Goal: Task Accomplishment & Management: Use online tool/utility

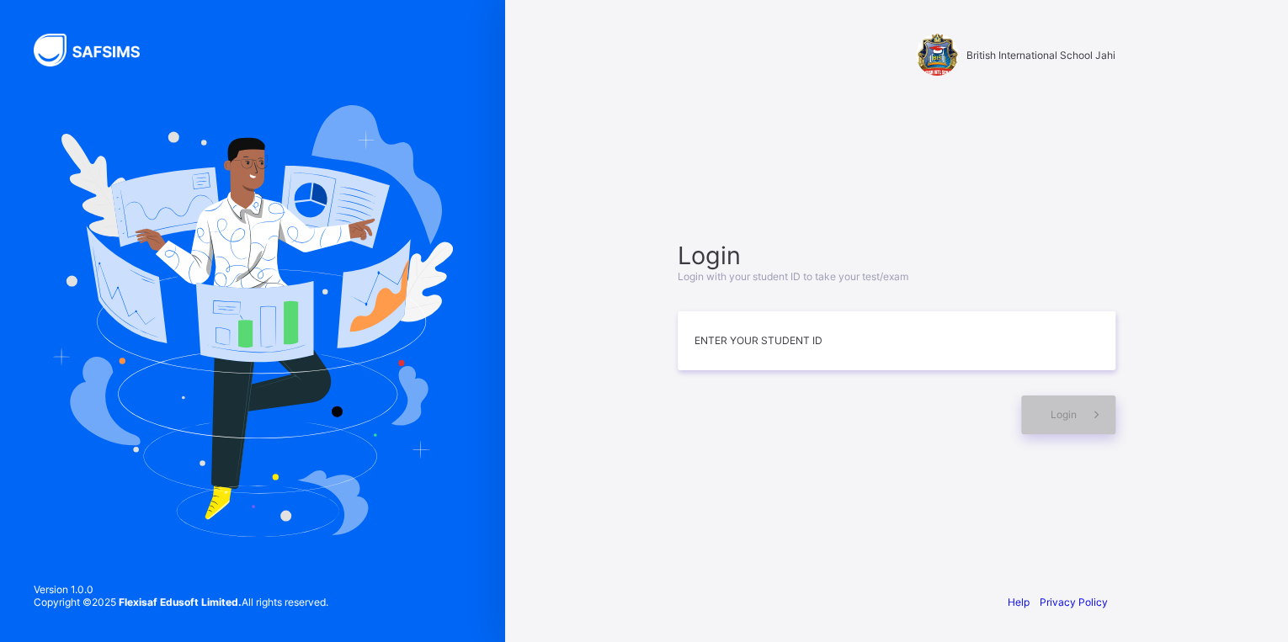
type input "*"
type input "**********"
click at [1041, 413] on div "Login" at bounding box center [1068, 415] width 94 height 39
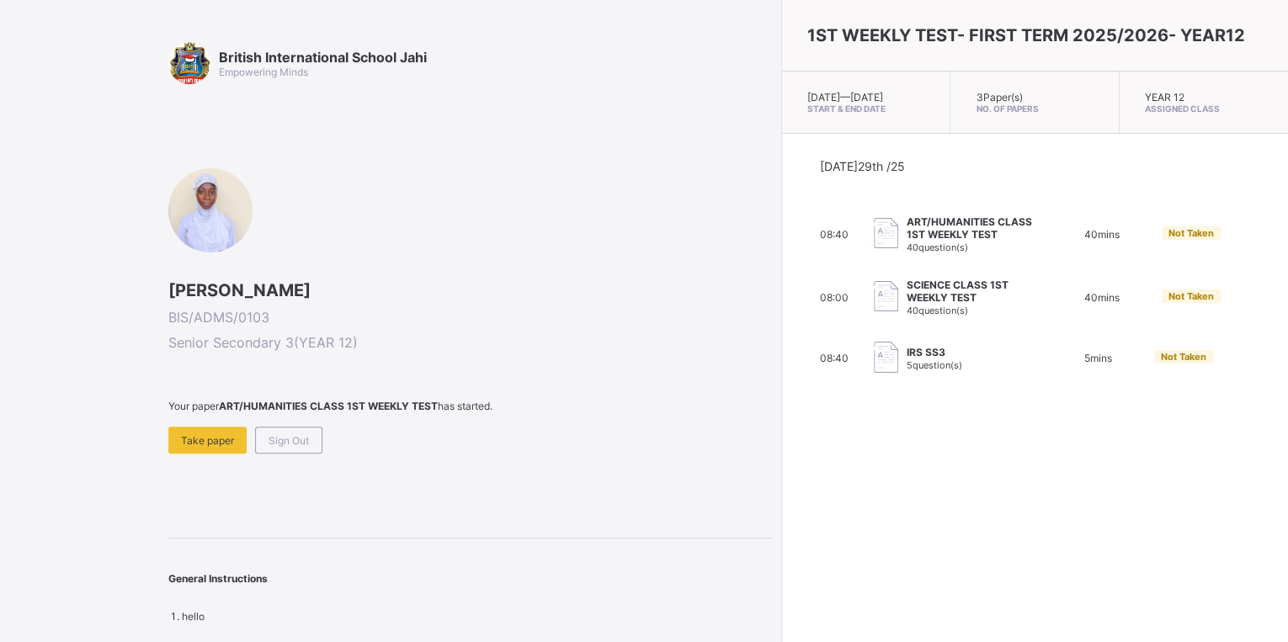
click at [906, 316] on div "SCIENCE CLASS 1ST WEEKLY TEST 40 question(s)" at bounding box center [969, 298] width 127 height 38
click at [205, 444] on span "Take paper" at bounding box center [207, 440] width 53 height 13
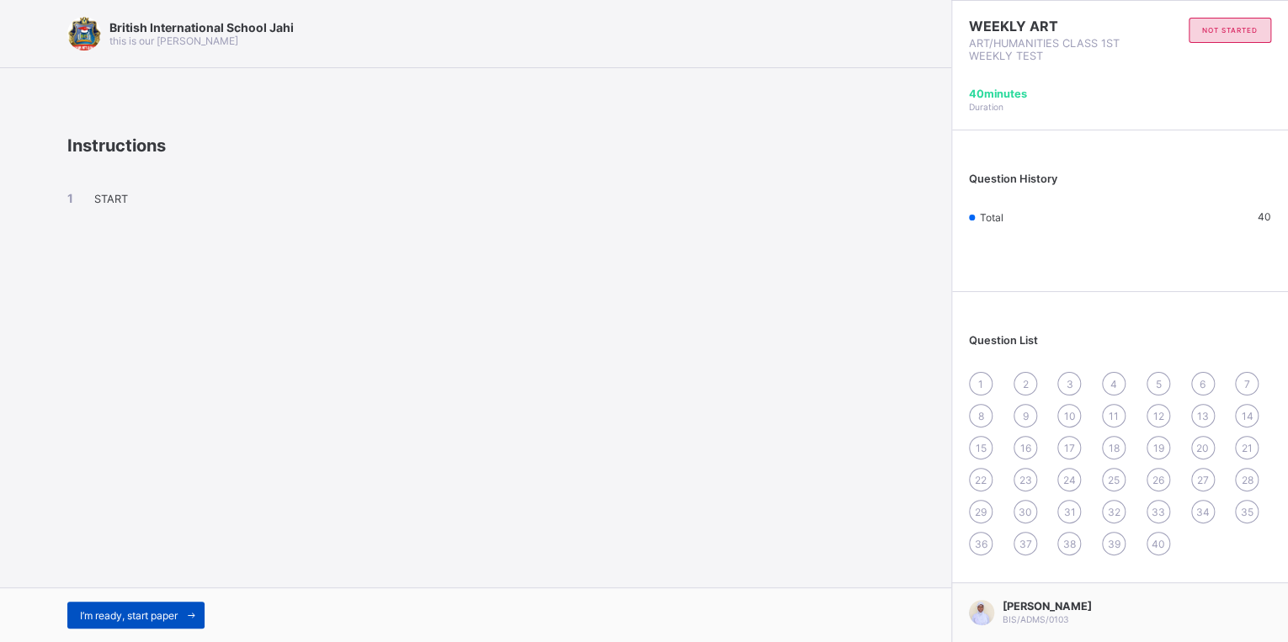
click at [101, 616] on span "I’m ready, start paper" at bounding box center [129, 615] width 98 height 13
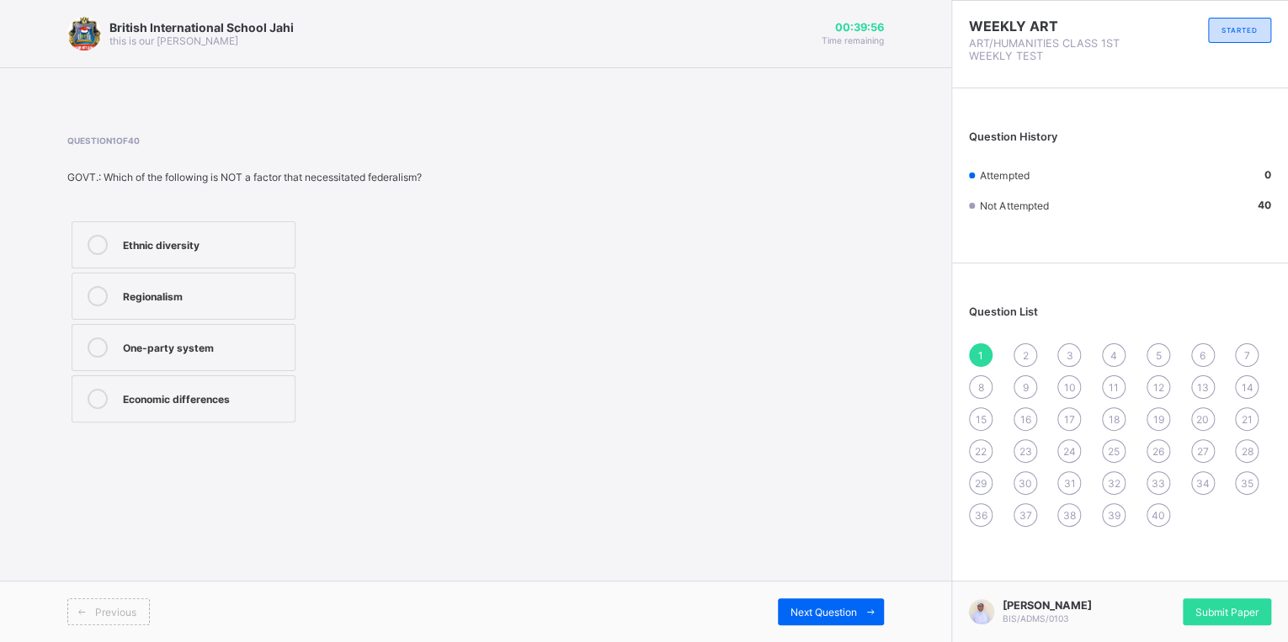
click at [172, 332] on label "One-party system" at bounding box center [184, 347] width 224 height 47
click at [1251, 606] on span "Submit Paper" at bounding box center [1226, 612] width 63 height 13
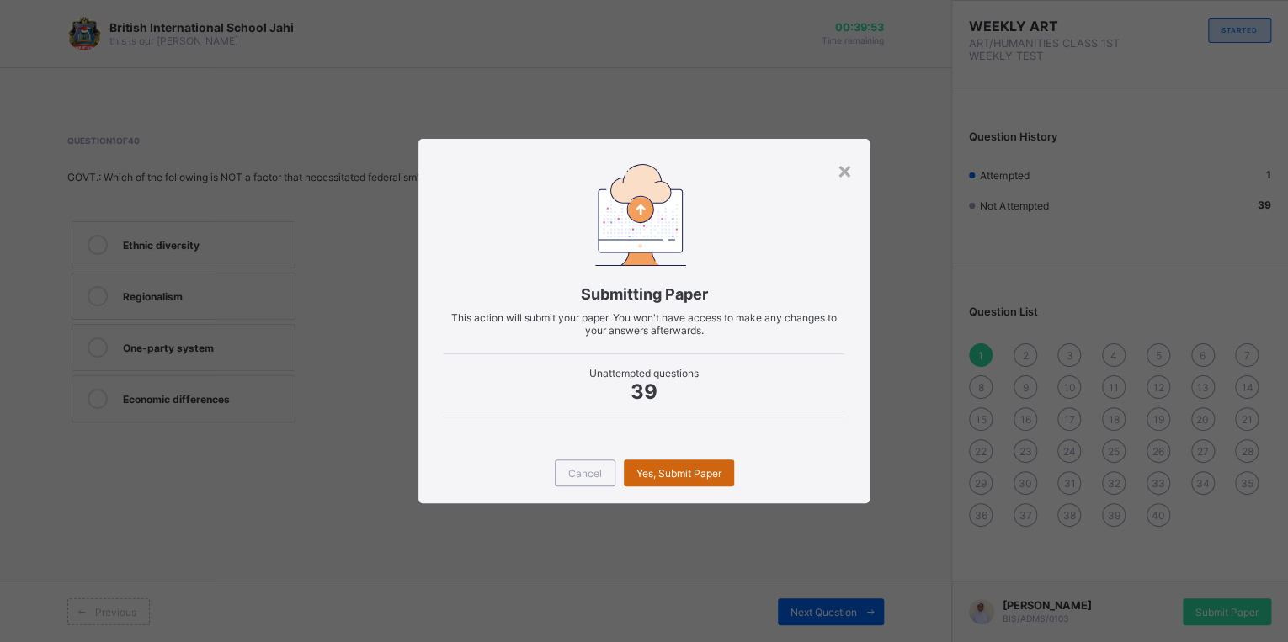
click at [666, 477] on span "Yes, Submit Paper" at bounding box center [678, 473] width 85 height 13
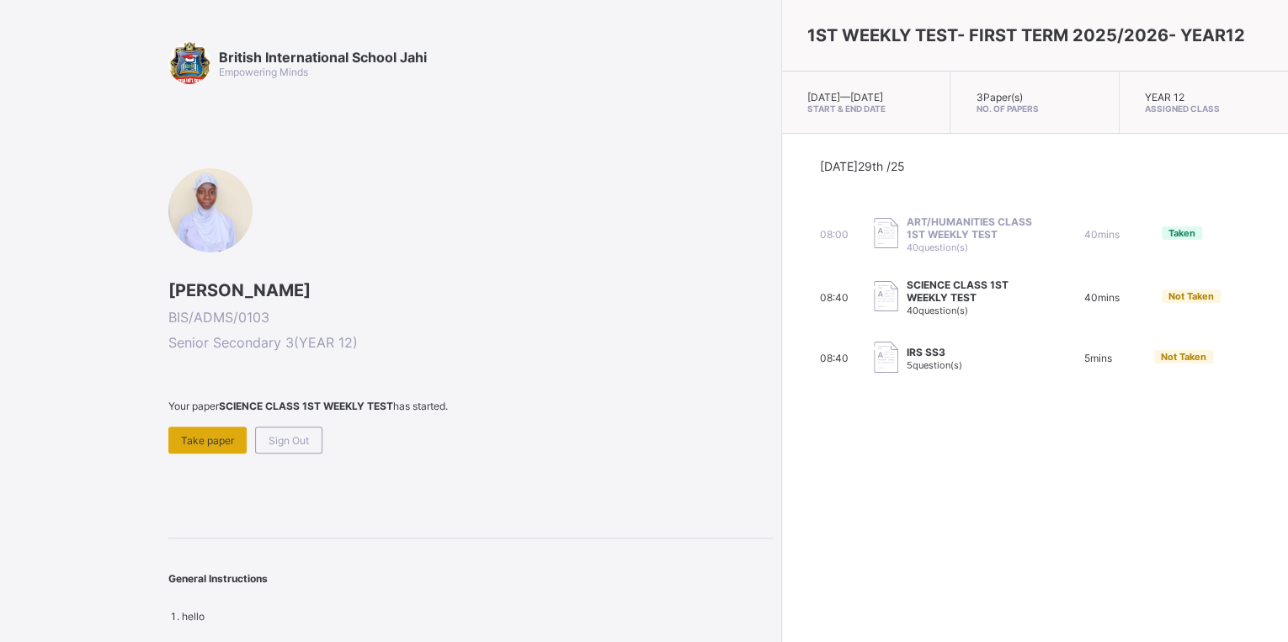
click at [195, 434] on span "Take paper" at bounding box center [207, 440] width 53 height 13
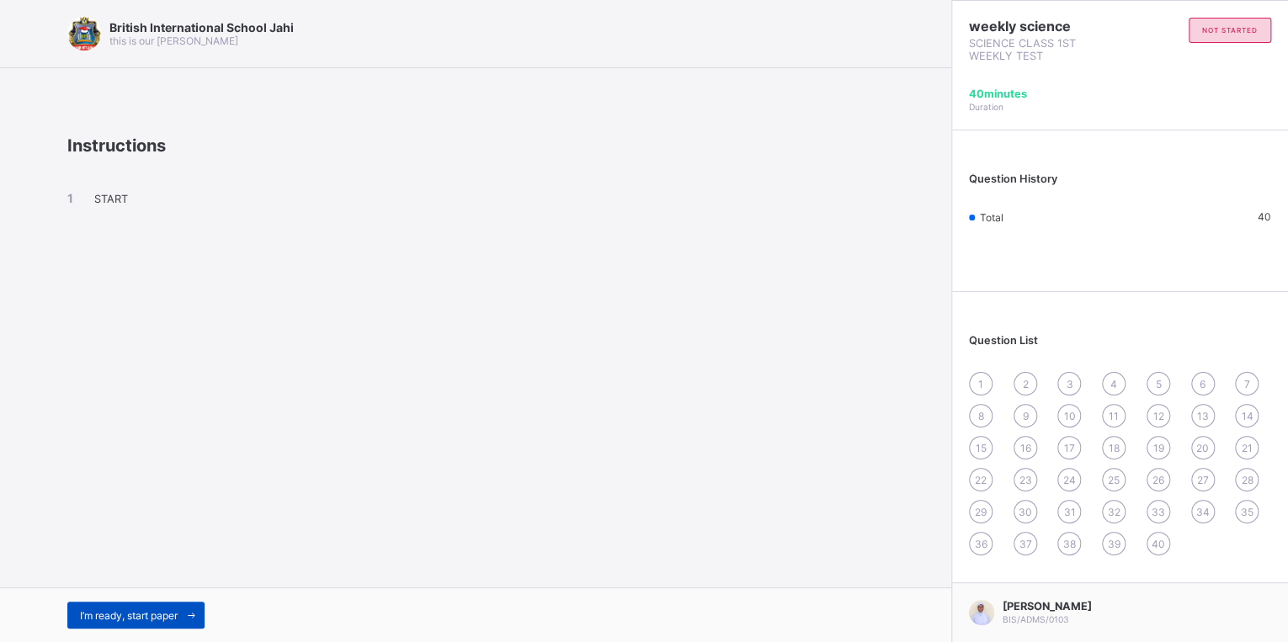
click at [145, 614] on span "I’m ready, start paper" at bounding box center [129, 615] width 98 height 13
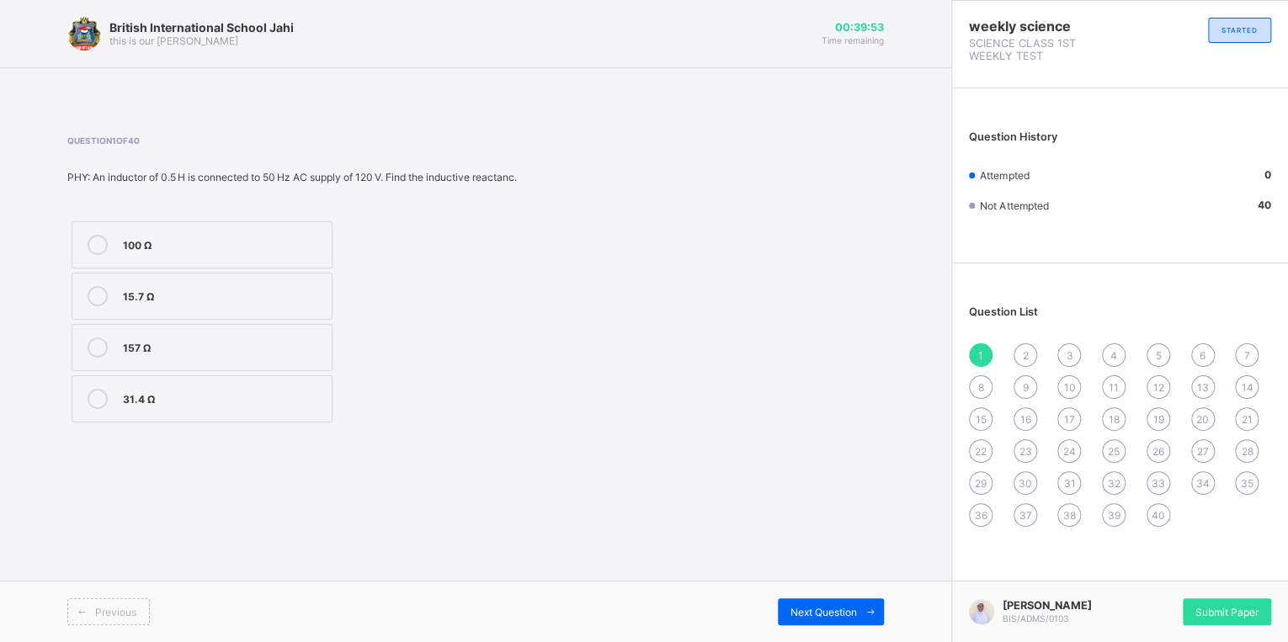
click at [95, 255] on icon at bounding box center [98, 245] width 20 height 20
click at [561, 486] on div "British International School Jahi this is our [PERSON_NAME] 00:39:43 Time remai…" at bounding box center [475, 321] width 951 height 642
click at [799, 613] on span "Next Question" at bounding box center [823, 612] width 66 height 13
drag, startPoint x: 216, startPoint y: 297, endPoint x: 212, endPoint y: 315, distance: 18.2
click at [214, 308] on label "0.76 A" at bounding box center [184, 296] width 224 height 47
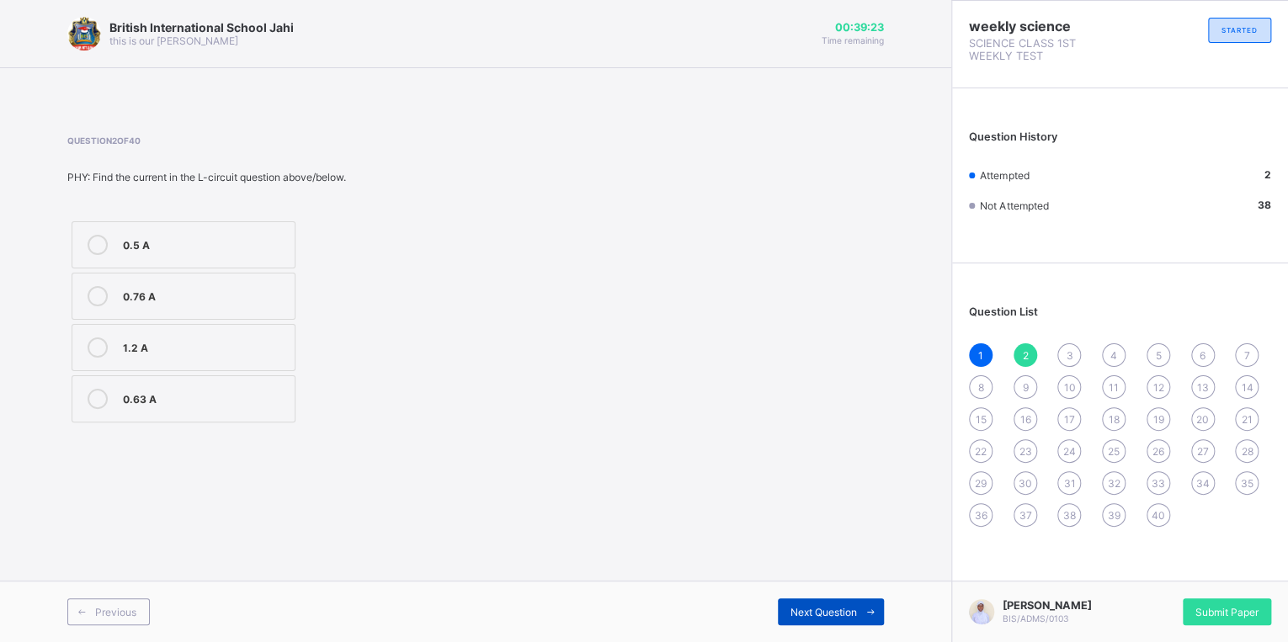
click at [819, 613] on span "Next Question" at bounding box center [823, 612] width 66 height 13
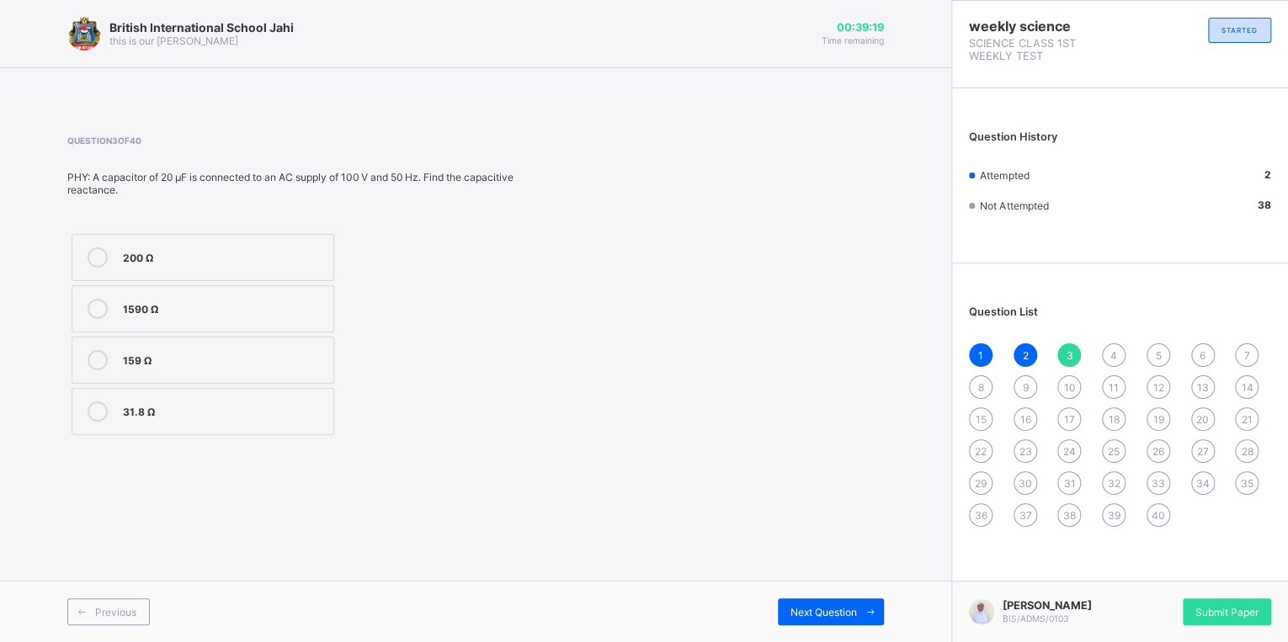
click at [182, 246] on label "200 Ω" at bounding box center [203, 257] width 263 height 47
click at [801, 616] on span "Next Question" at bounding box center [823, 612] width 66 height 13
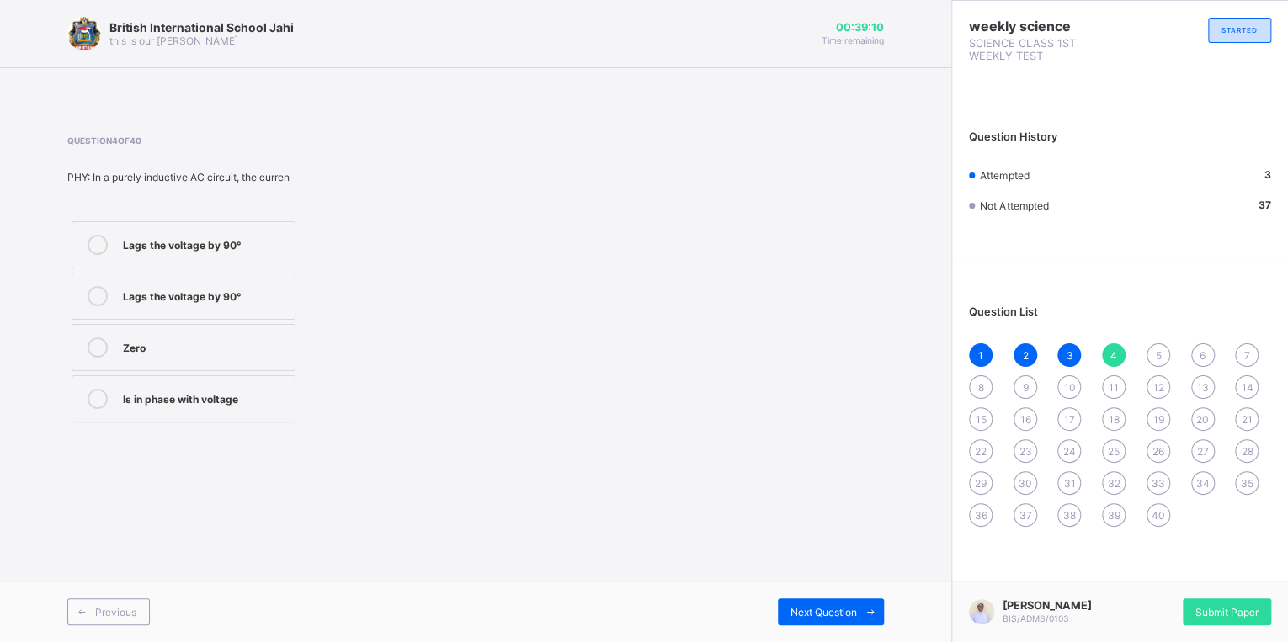
drag, startPoint x: 257, startPoint y: 286, endPoint x: 236, endPoint y: 305, distance: 28.0
click at [245, 296] on div "Lags the voltage by 90°" at bounding box center [204, 294] width 163 height 17
click at [808, 616] on span "Next Question" at bounding box center [823, 612] width 66 height 13
click at [232, 294] on div "Lags the voltage by 90°" at bounding box center [204, 294] width 163 height 17
click at [810, 614] on span "Next Question" at bounding box center [823, 612] width 66 height 13
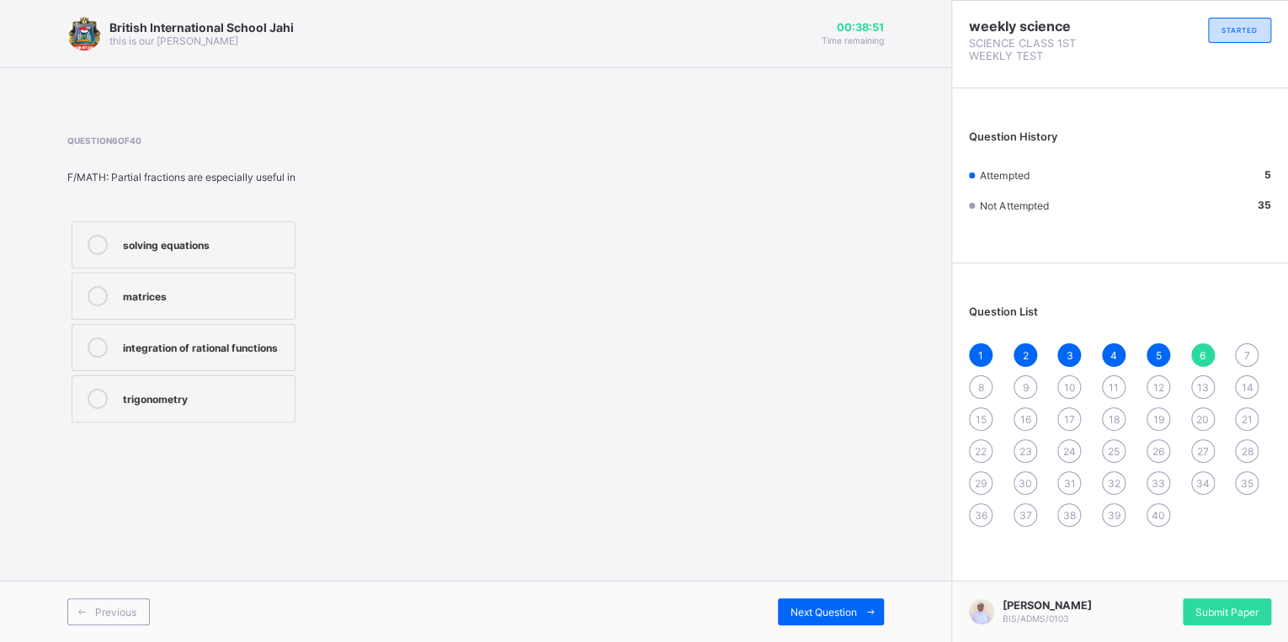
click at [226, 334] on label "integration of rational functions" at bounding box center [184, 347] width 224 height 47
click at [819, 612] on span "Next Question" at bounding box center [823, 612] width 66 height 13
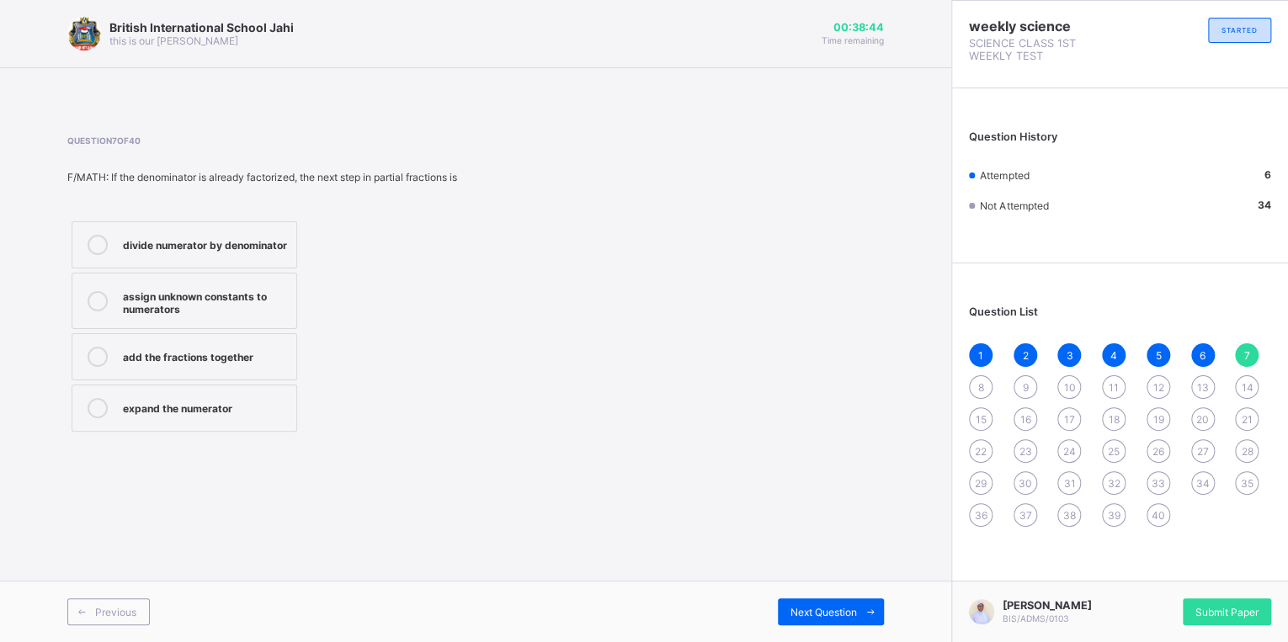
drag, startPoint x: 215, startPoint y: 247, endPoint x: 209, endPoint y: 256, distance: 11.4
click at [212, 249] on div "divide numerator by denominator" at bounding box center [205, 243] width 165 height 17
click at [815, 605] on div "Next Question" at bounding box center [831, 611] width 106 height 27
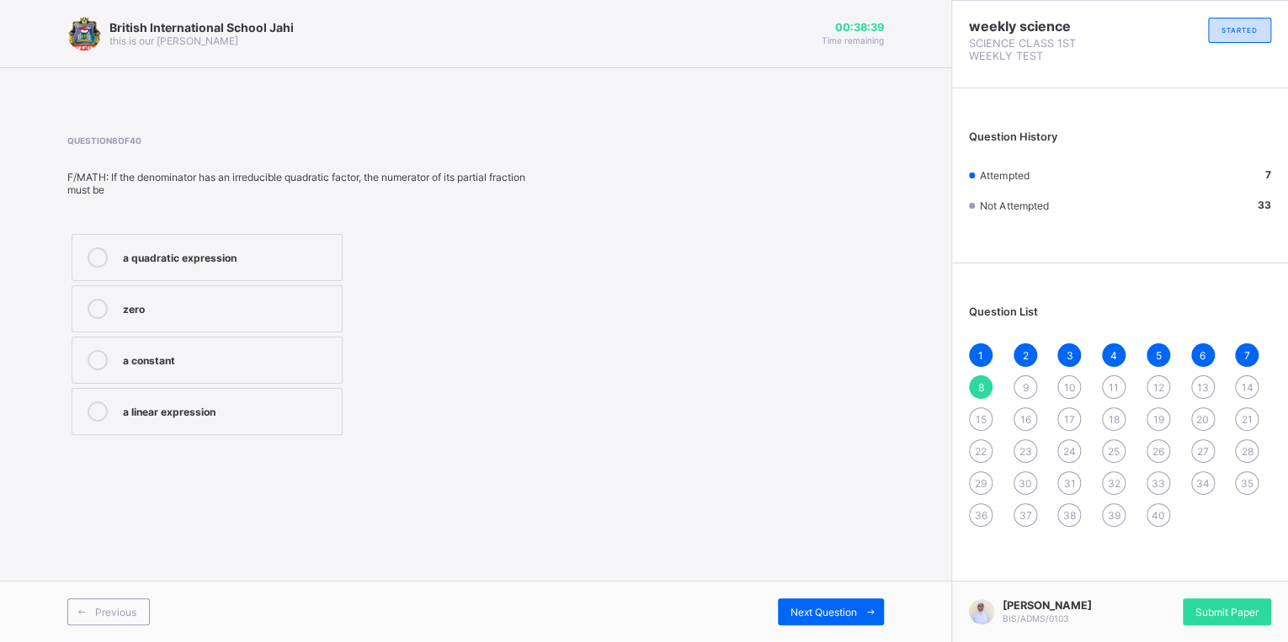
click at [234, 312] on div "zero" at bounding box center [228, 307] width 210 height 17
click at [216, 255] on div "a quadratic expression" at bounding box center [228, 255] width 210 height 17
click at [801, 599] on div "Next Question" at bounding box center [831, 611] width 106 height 27
click at [264, 380] on label "constants" at bounding box center [208, 360] width 273 height 47
click at [806, 619] on div "Next Question" at bounding box center [831, 611] width 106 height 27
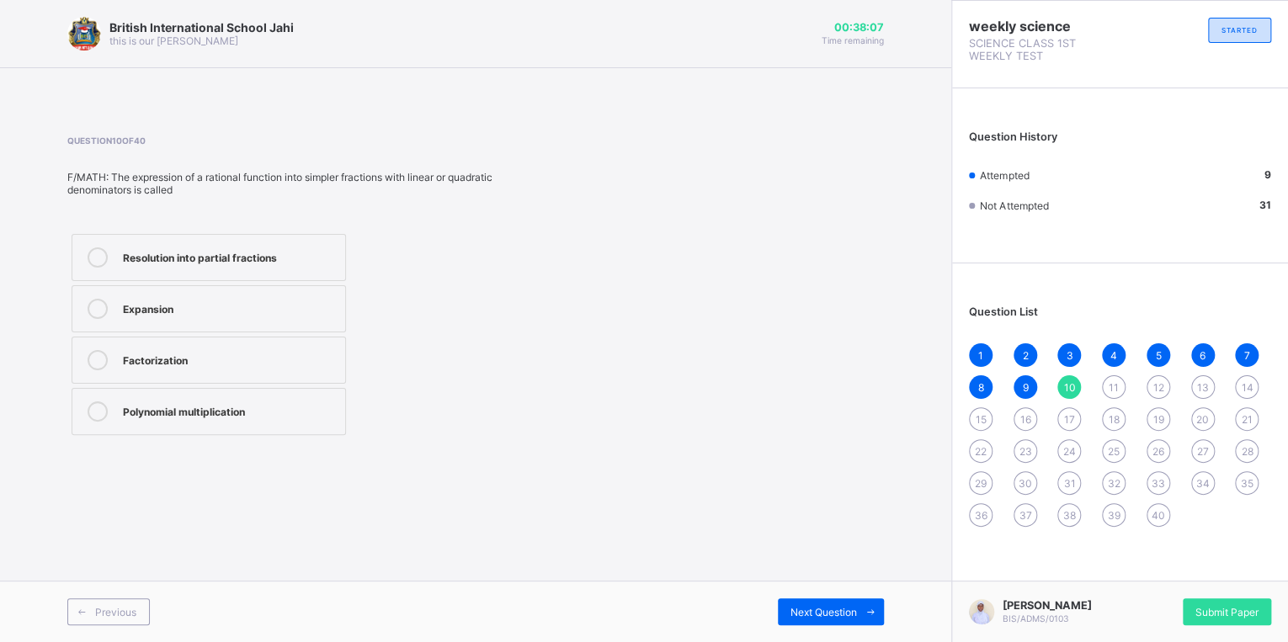
click at [266, 273] on label "Resolution into partial fractions" at bounding box center [209, 257] width 274 height 47
click at [825, 619] on div "Next Question" at bounding box center [831, 611] width 106 height 27
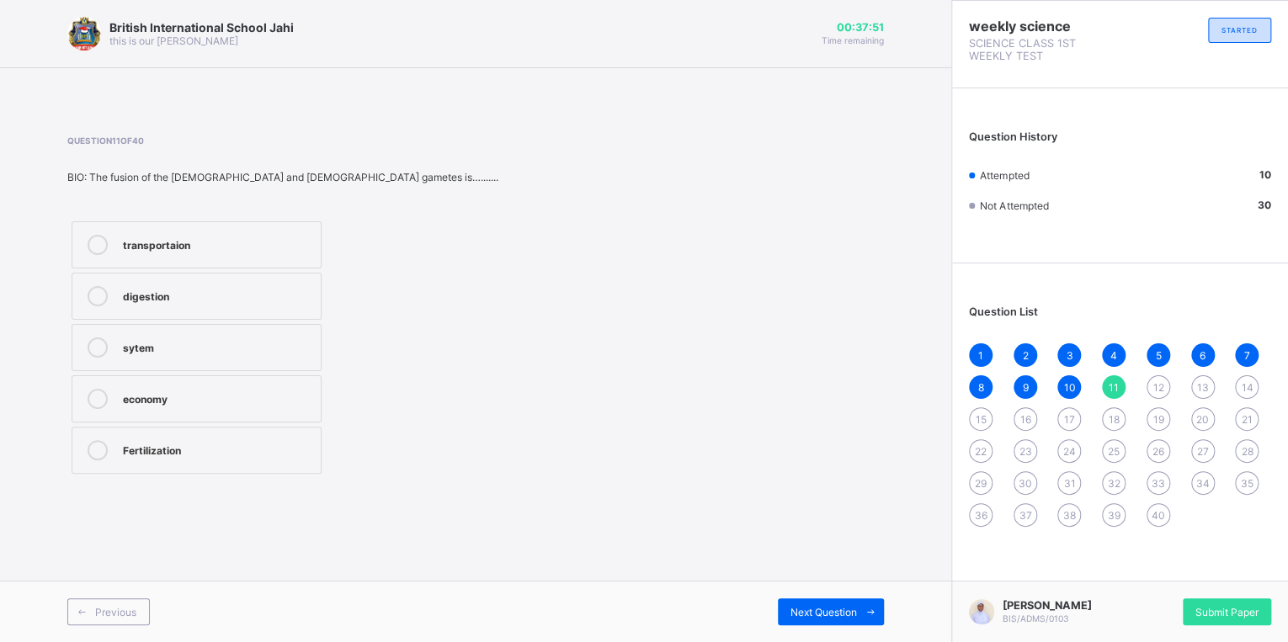
click at [182, 361] on label "sytem" at bounding box center [197, 347] width 250 height 47
click at [807, 607] on span "Next Question" at bounding box center [823, 612] width 66 height 13
click at [181, 243] on div "vagina" at bounding box center [204, 243] width 163 height 17
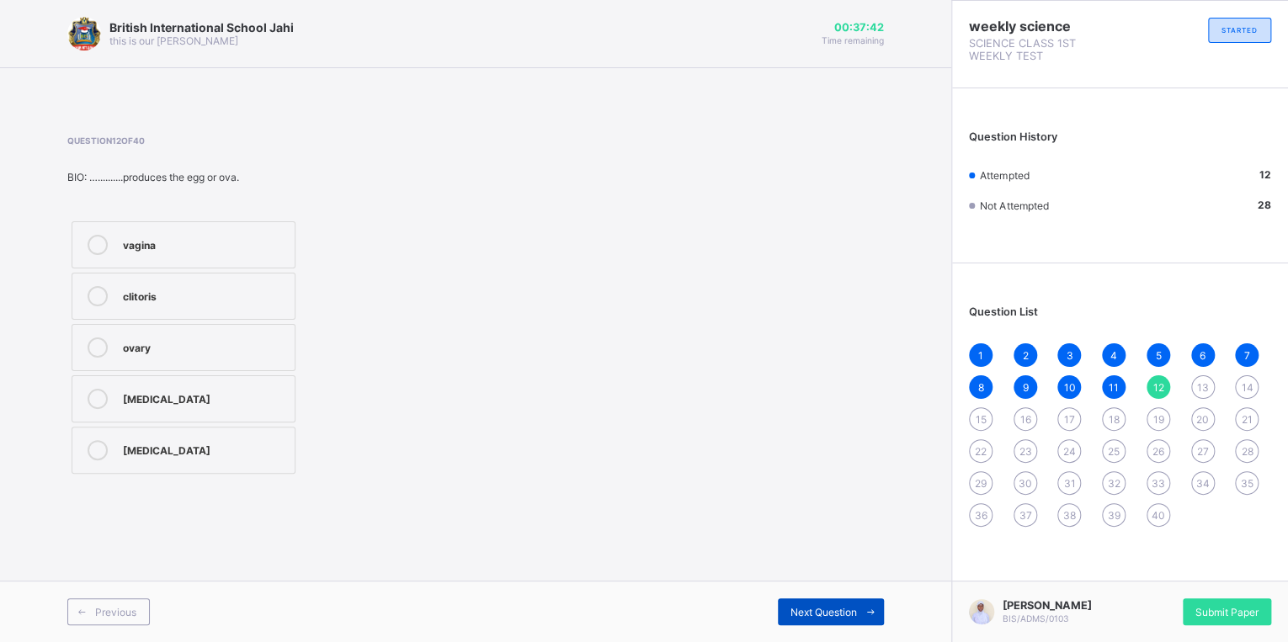
click at [828, 624] on div "Next Question" at bounding box center [831, 611] width 106 height 27
drag, startPoint x: 180, startPoint y: 269, endPoint x: 193, endPoint y: 311, distance: 43.9
click at [182, 277] on div "[MEDICAL_DATA] sperm seminal fluid testis [MEDICAL_DATA]" at bounding box center [183, 347] width 232 height 261
click at [284, 261] on label "[MEDICAL_DATA]" at bounding box center [184, 244] width 224 height 47
click at [804, 614] on span "Next Question" at bounding box center [823, 612] width 66 height 13
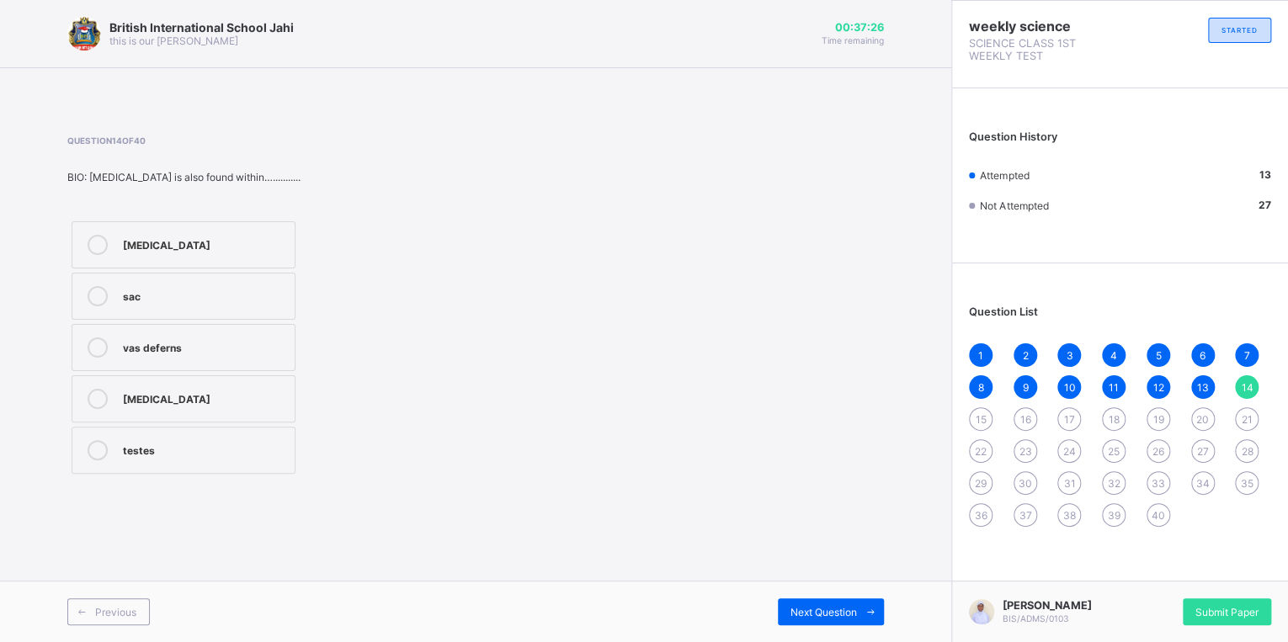
click at [141, 364] on label "vas deferns" at bounding box center [184, 347] width 224 height 47
click at [790, 613] on span "Next Question" at bounding box center [823, 612] width 66 height 13
click at [182, 305] on div "to end" at bounding box center [204, 296] width 163 height 20
click at [804, 620] on div "Next Question" at bounding box center [831, 611] width 106 height 27
click at [212, 291] on div ". were" at bounding box center [204, 294] width 163 height 17
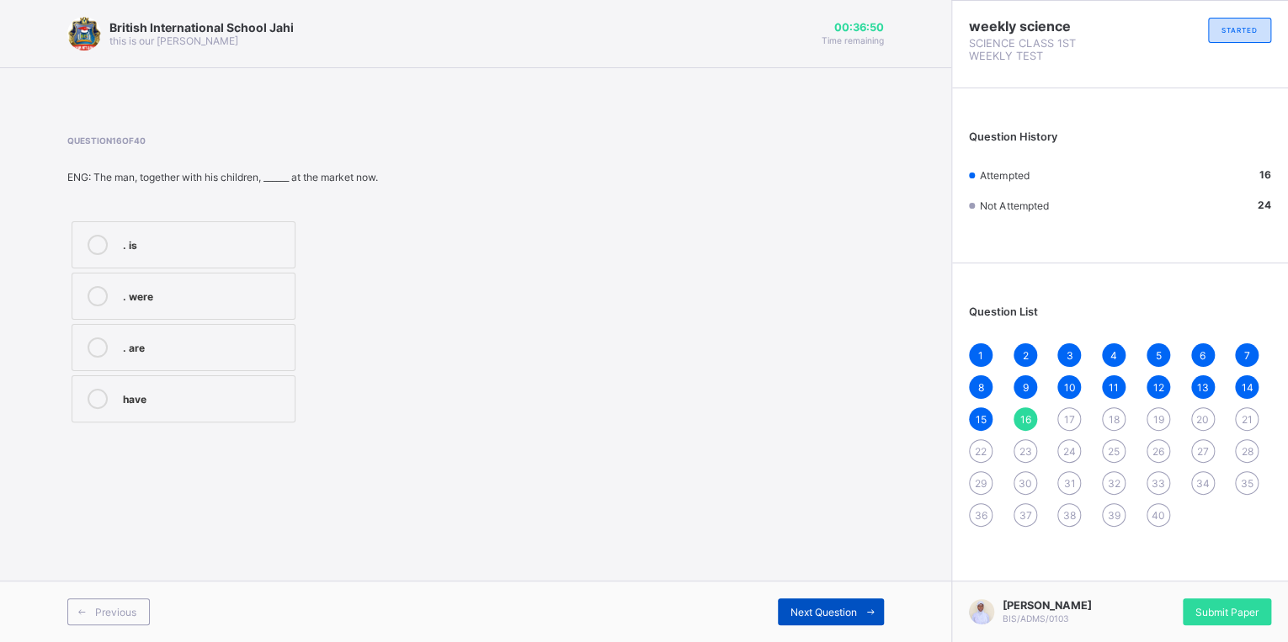
click at [831, 613] on span "Next Question" at bounding box center [823, 612] width 66 height 13
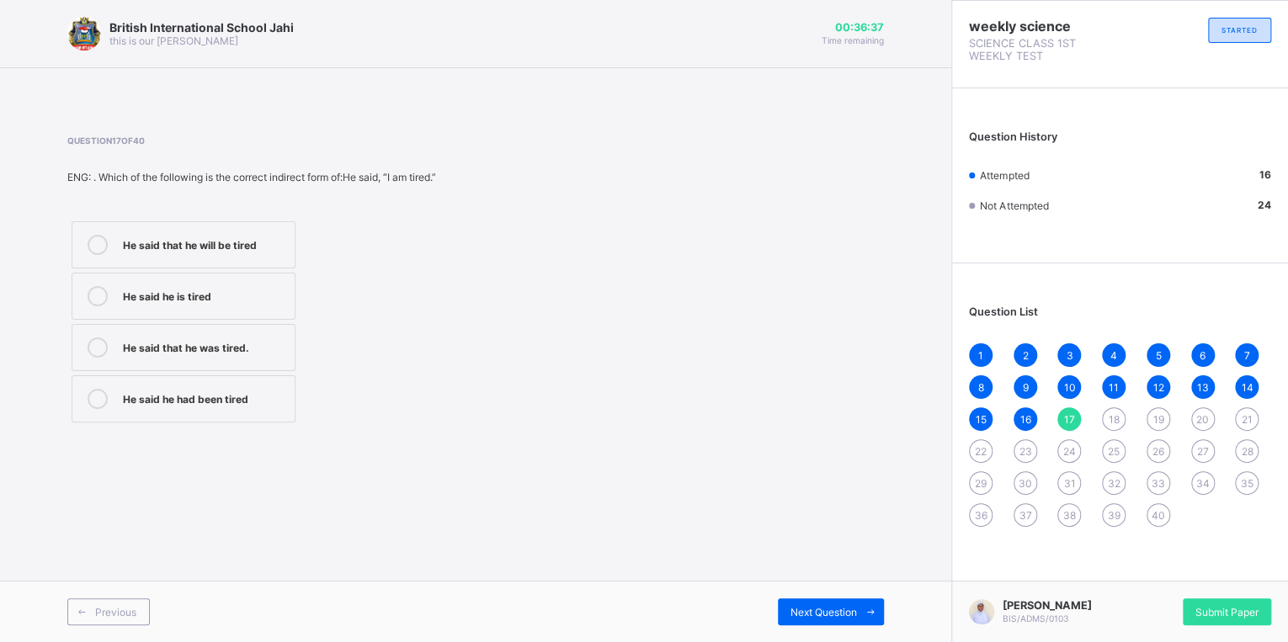
drag, startPoint x: 208, startPoint y: 301, endPoint x: 225, endPoint y: 295, distance: 17.8
click at [212, 299] on div "He said he is tired" at bounding box center [204, 294] width 163 height 17
click at [836, 608] on span "Next Question" at bounding box center [823, 612] width 66 height 13
click at [226, 333] on label ". know" at bounding box center [184, 347] width 224 height 47
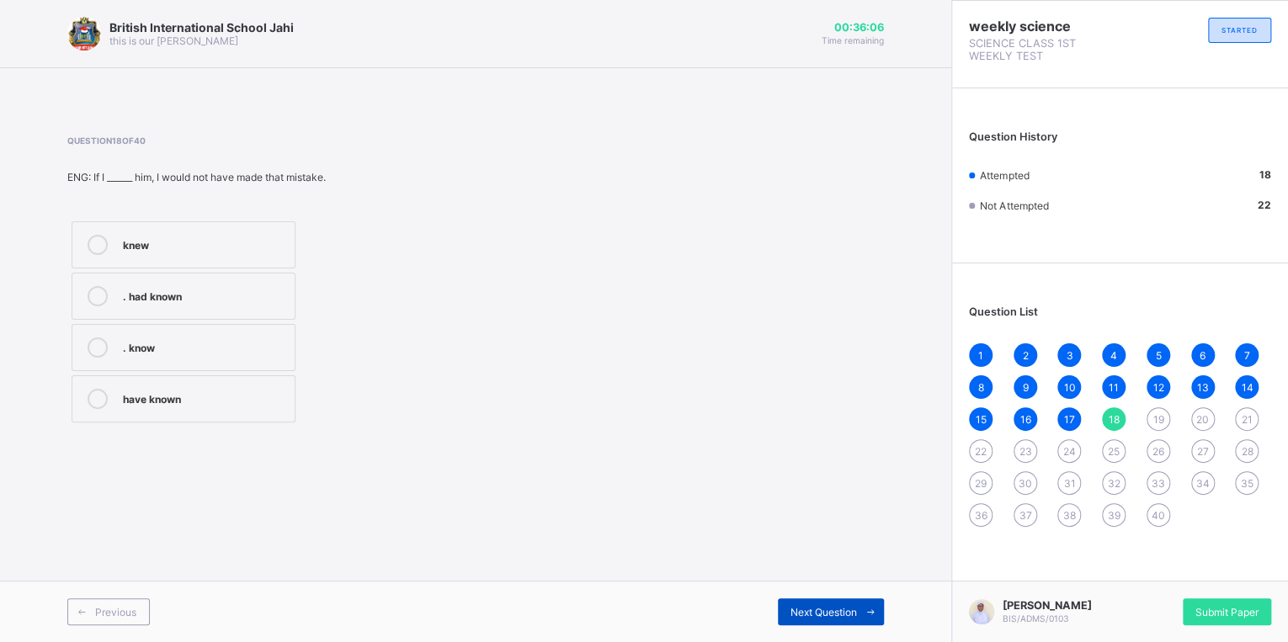
click at [811, 603] on div "Next Question" at bounding box center [831, 611] width 106 height 27
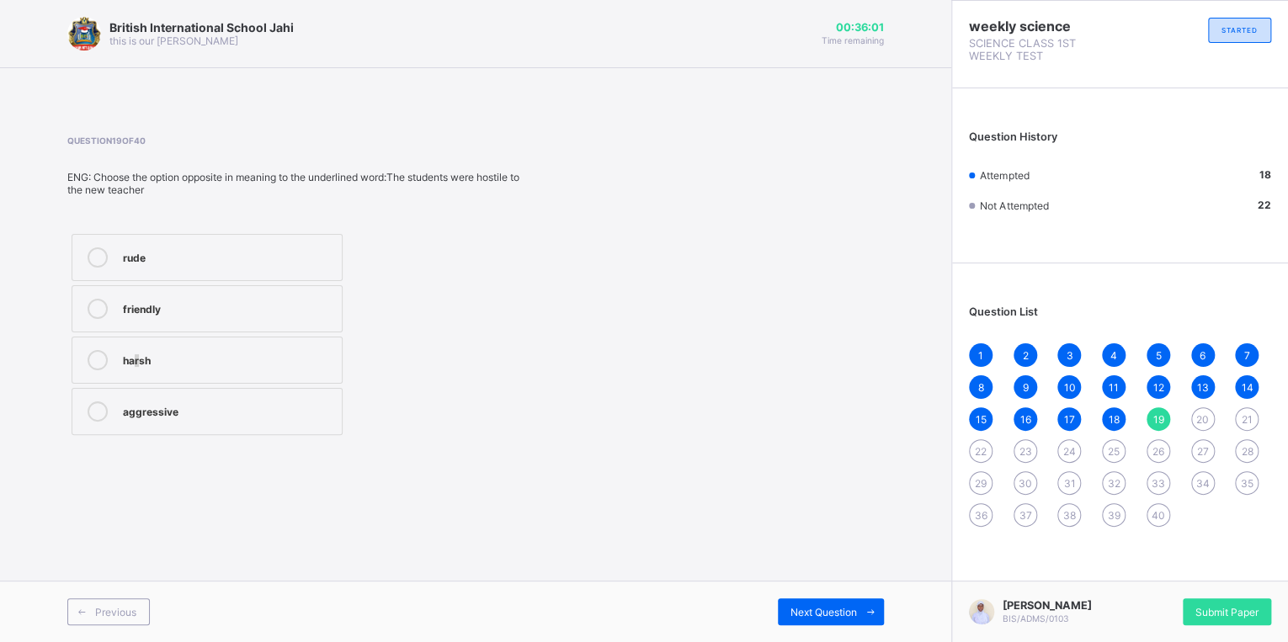
click at [134, 336] on div "rude friendly harsh aggressive" at bounding box center [206, 335] width 279 height 210
drag, startPoint x: 134, startPoint y: 336, endPoint x: 188, endPoint y: 313, distance: 58.5
click at [188, 313] on div "friendly" at bounding box center [228, 307] width 210 height 17
click at [853, 608] on span "Next Question" at bounding box center [823, 612] width 66 height 13
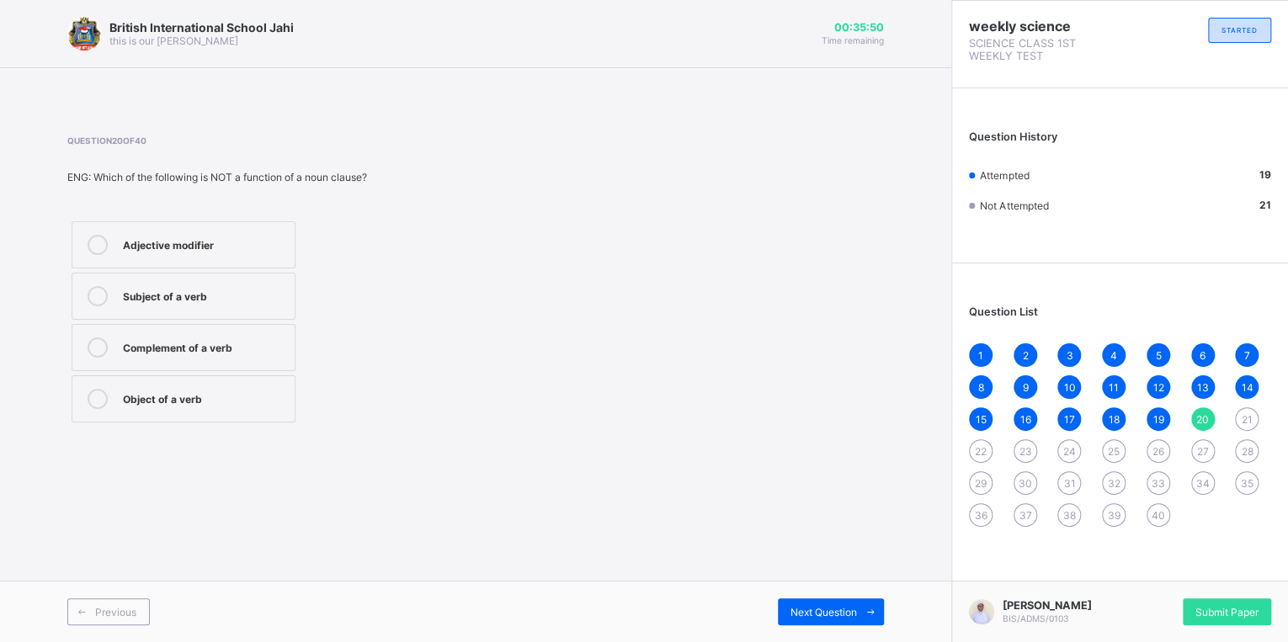
click at [165, 363] on label "Complement of a verb" at bounding box center [184, 347] width 224 height 47
click at [831, 616] on span "Next Question" at bounding box center [823, 612] width 66 height 13
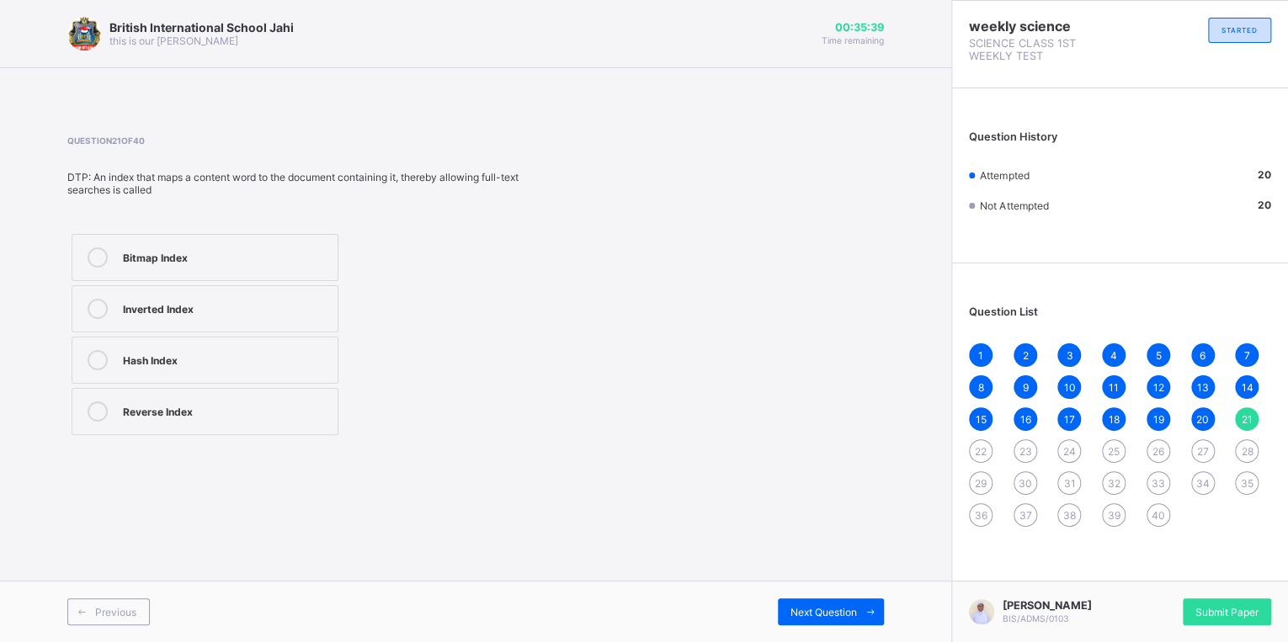
click at [158, 311] on div "Inverted Index" at bounding box center [226, 307] width 206 height 17
click at [818, 607] on span "Next Question" at bounding box center [823, 612] width 66 height 13
click at [162, 313] on div "Reverse Index" at bounding box center [226, 307] width 206 height 17
click at [846, 613] on span "Next Question" at bounding box center [823, 612] width 66 height 13
click at [158, 368] on div "Bitmap Index" at bounding box center [227, 360] width 209 height 20
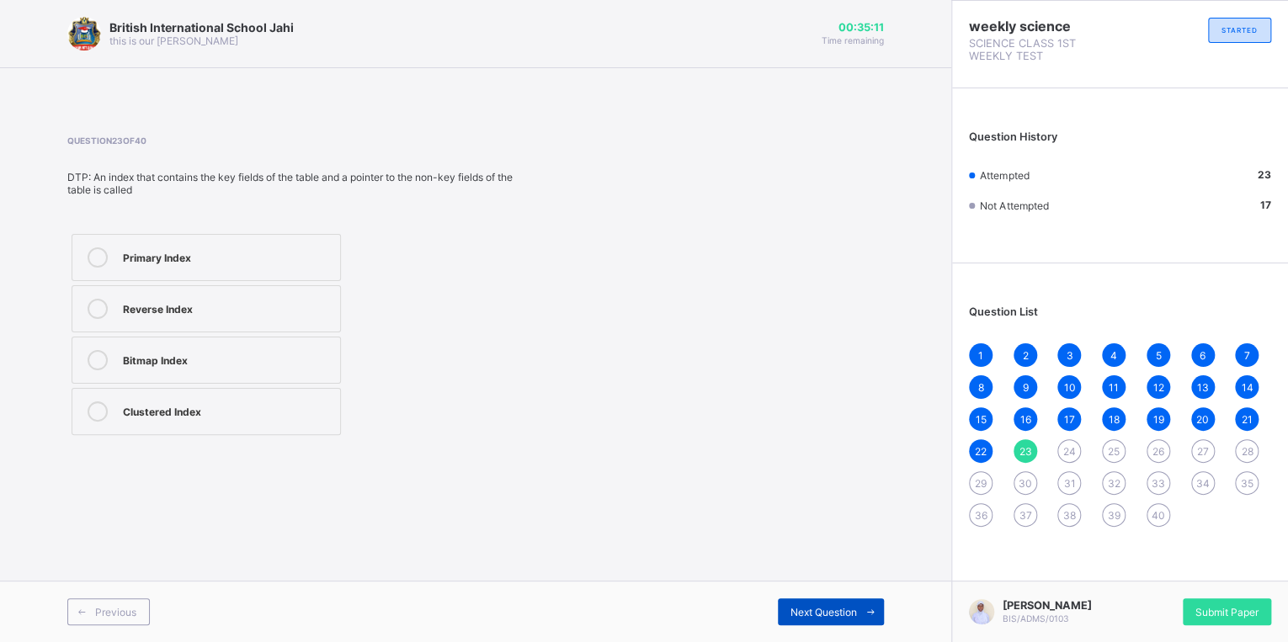
click at [873, 608] on icon at bounding box center [870, 612] width 13 height 11
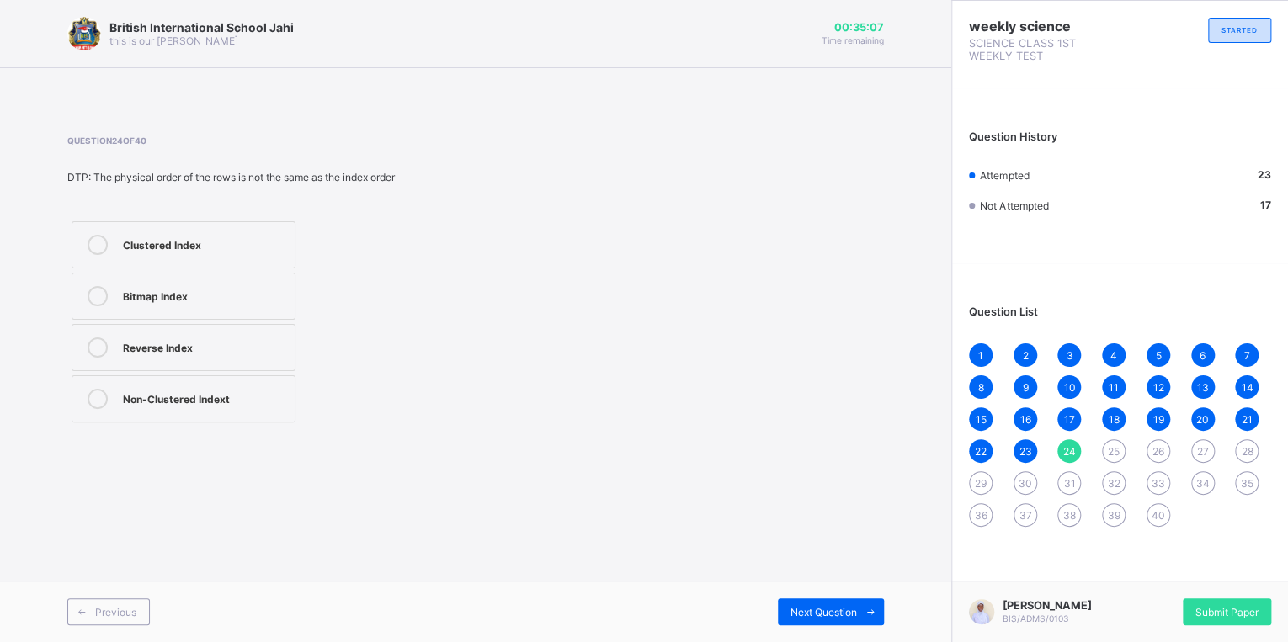
click at [145, 295] on div "Bitmap Index" at bounding box center [204, 294] width 163 height 17
click at [832, 607] on span "Next Question" at bounding box center [823, 612] width 66 height 13
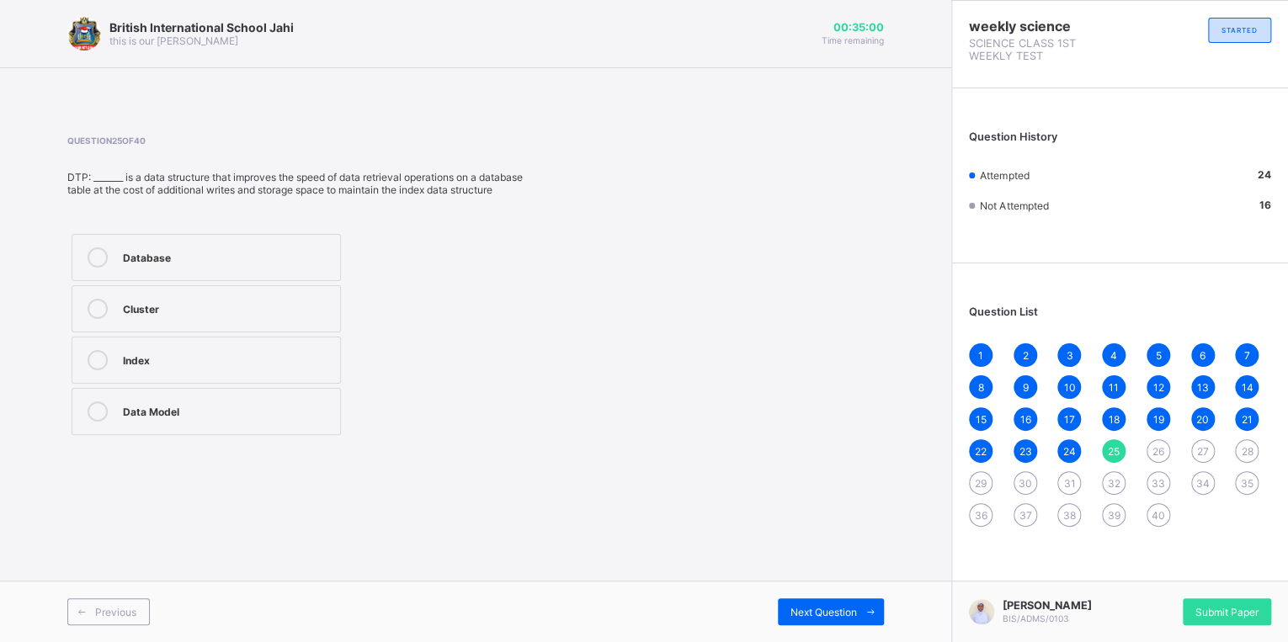
click at [222, 332] on label "Cluster" at bounding box center [206, 308] width 269 height 47
click at [819, 609] on span "Next Question" at bounding box center [823, 612] width 66 height 13
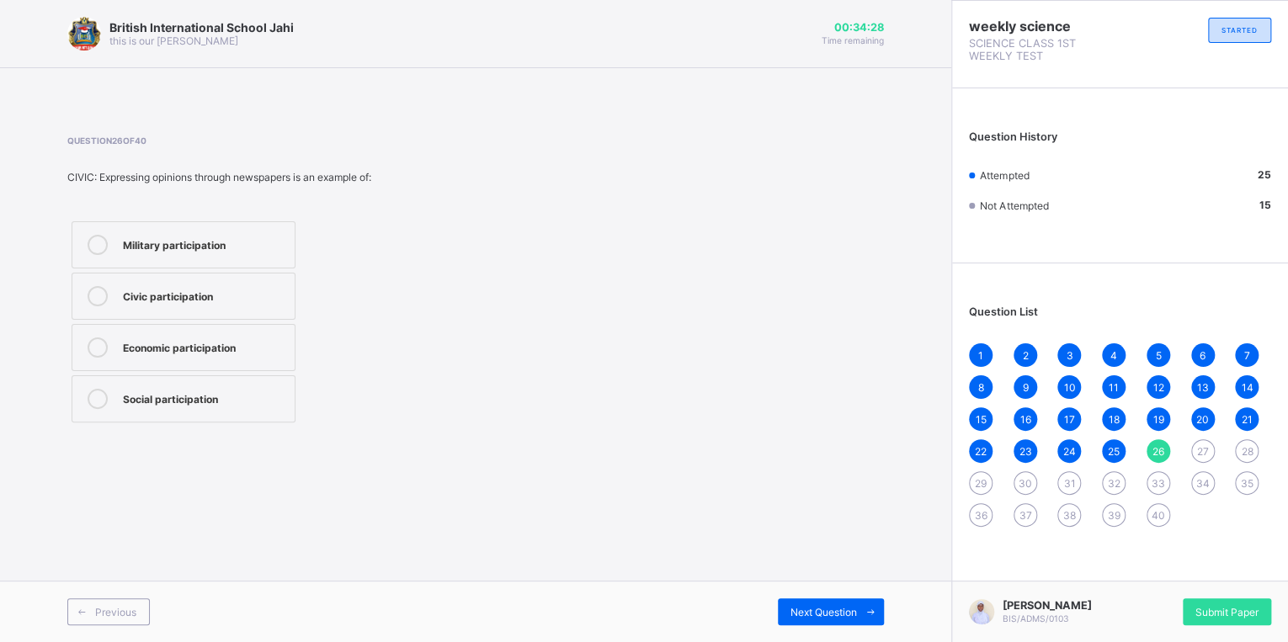
click at [162, 294] on div "Civic participation" at bounding box center [204, 294] width 163 height 17
click at [809, 600] on div "Next Question" at bounding box center [831, 611] width 106 height 27
click at [177, 317] on label "Social participation" at bounding box center [184, 296] width 224 height 47
click at [857, 613] on span at bounding box center [870, 611] width 27 height 27
click at [226, 236] on label "Civic participation" at bounding box center [184, 244] width 224 height 47
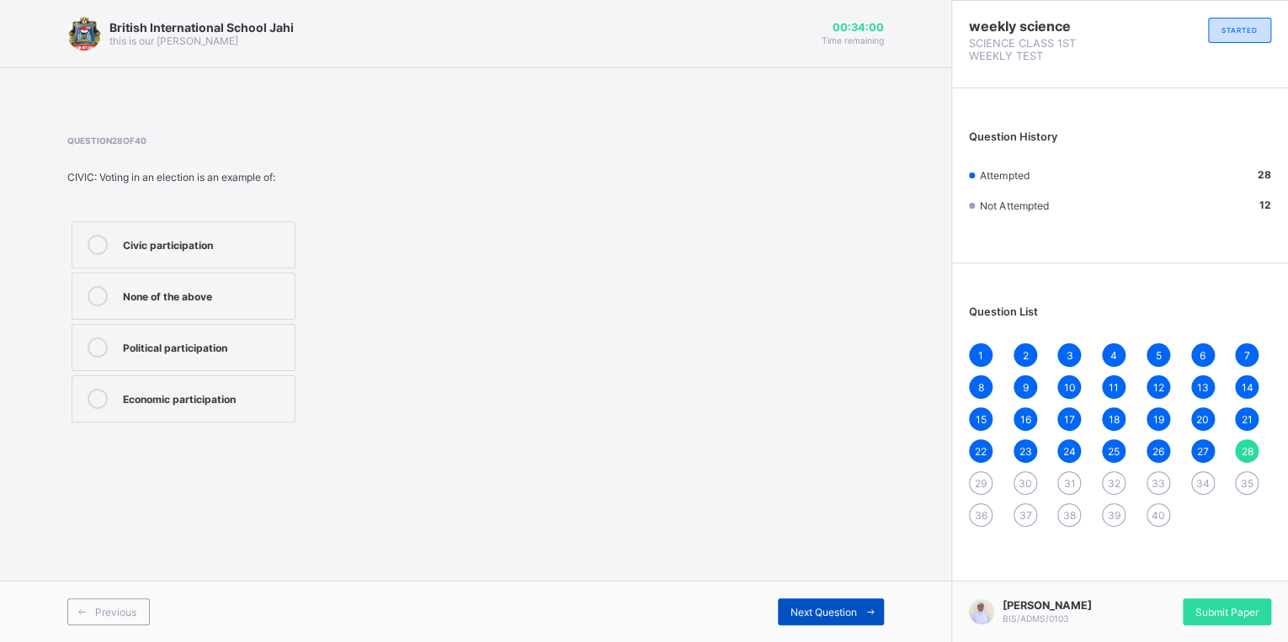
click at [852, 607] on span "Next Question" at bounding box center [823, 612] width 66 height 13
click at [182, 294] on div "Development" at bounding box center [204, 294] width 163 height 17
click at [873, 609] on icon at bounding box center [870, 612] width 13 height 11
click at [187, 308] on label "To weaken democracy" at bounding box center [184, 296] width 224 height 47
click at [837, 604] on div "Next Question" at bounding box center [831, 611] width 106 height 27
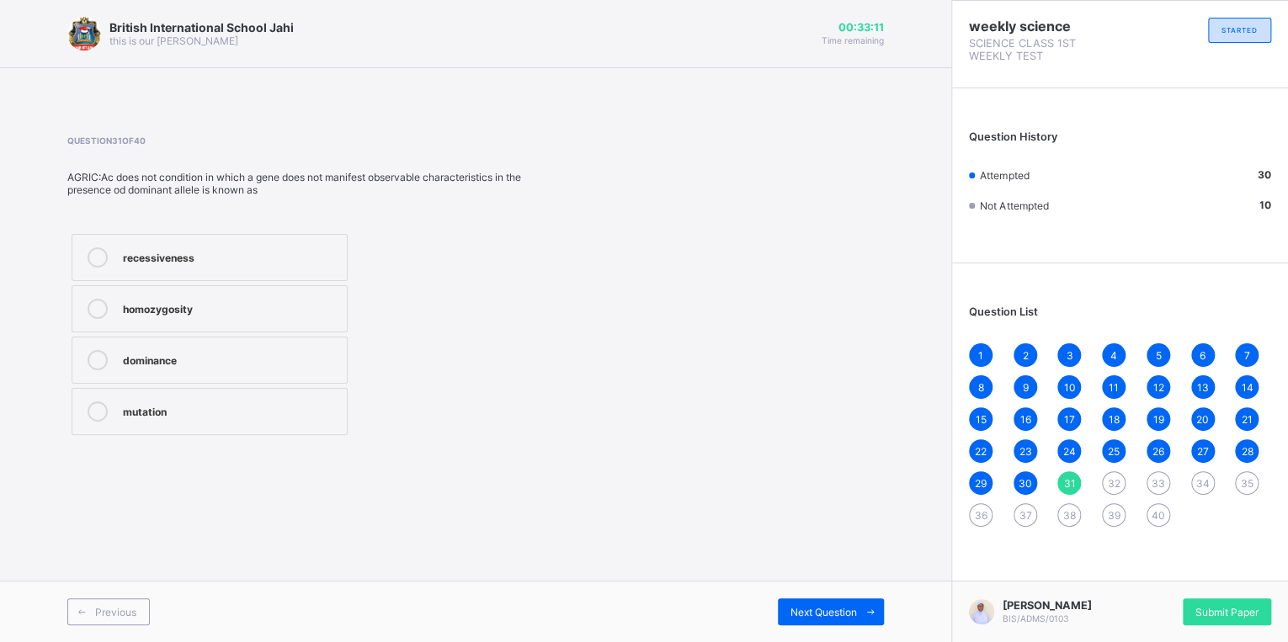
click at [174, 323] on label "homozygosity" at bounding box center [210, 308] width 276 height 47
click at [825, 619] on div "Next Question" at bounding box center [831, 611] width 106 height 27
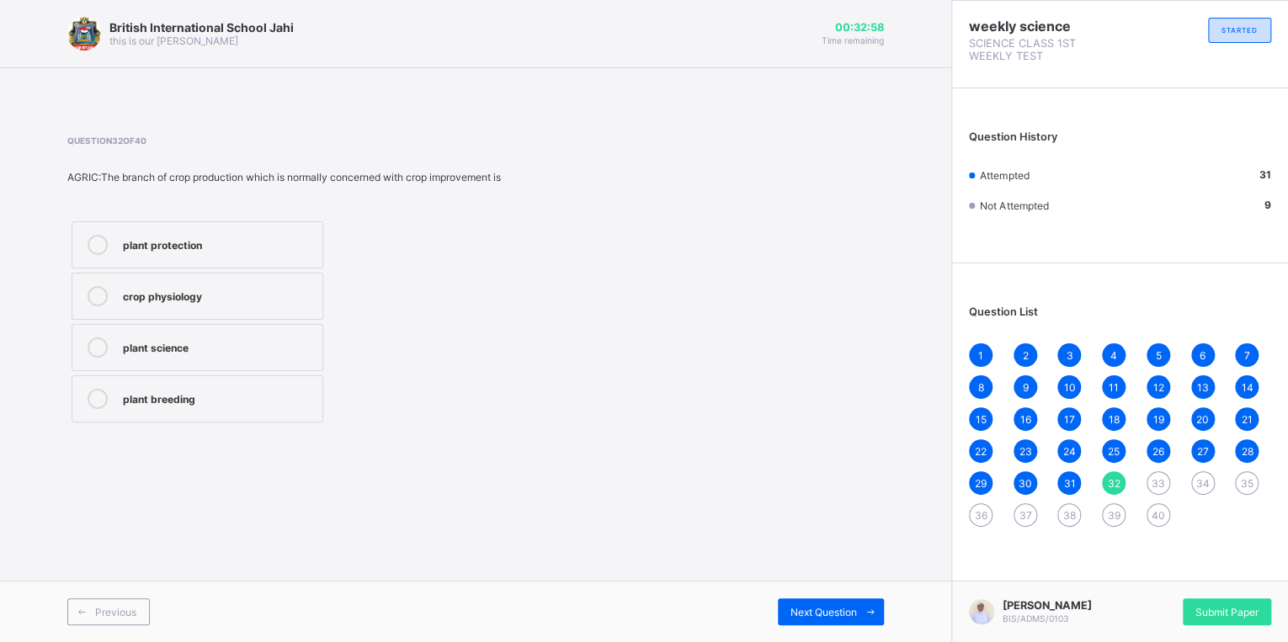
click at [203, 322] on div "plant protection crop physiology plant science plant breeding" at bounding box center [197, 322] width 260 height 210
click at [231, 287] on div "crop physiology" at bounding box center [218, 294] width 191 height 17
click at [816, 621] on div "Next Question" at bounding box center [831, 611] width 106 height 27
click at [129, 348] on div "cell wall" at bounding box center [204, 345] width 163 height 17
click at [842, 621] on div "Next Question" at bounding box center [831, 611] width 106 height 27
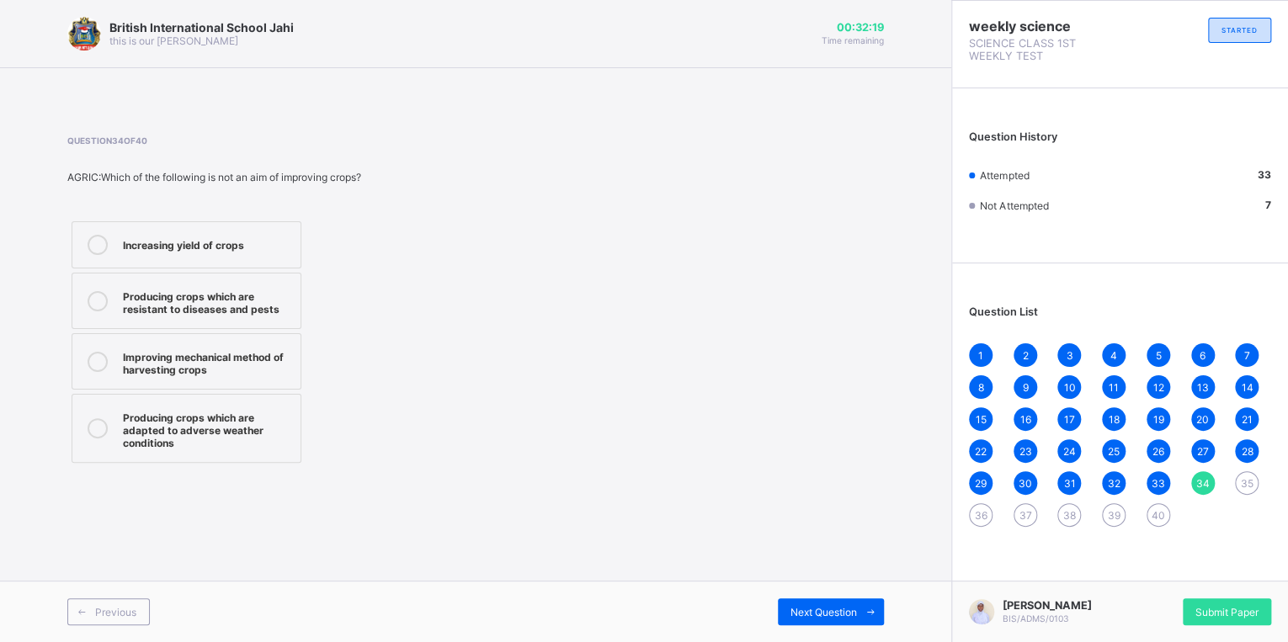
click at [167, 248] on div "Increasing yield of crops" at bounding box center [207, 243] width 169 height 17
click at [804, 613] on span "Next Question" at bounding box center [823, 612] width 66 height 13
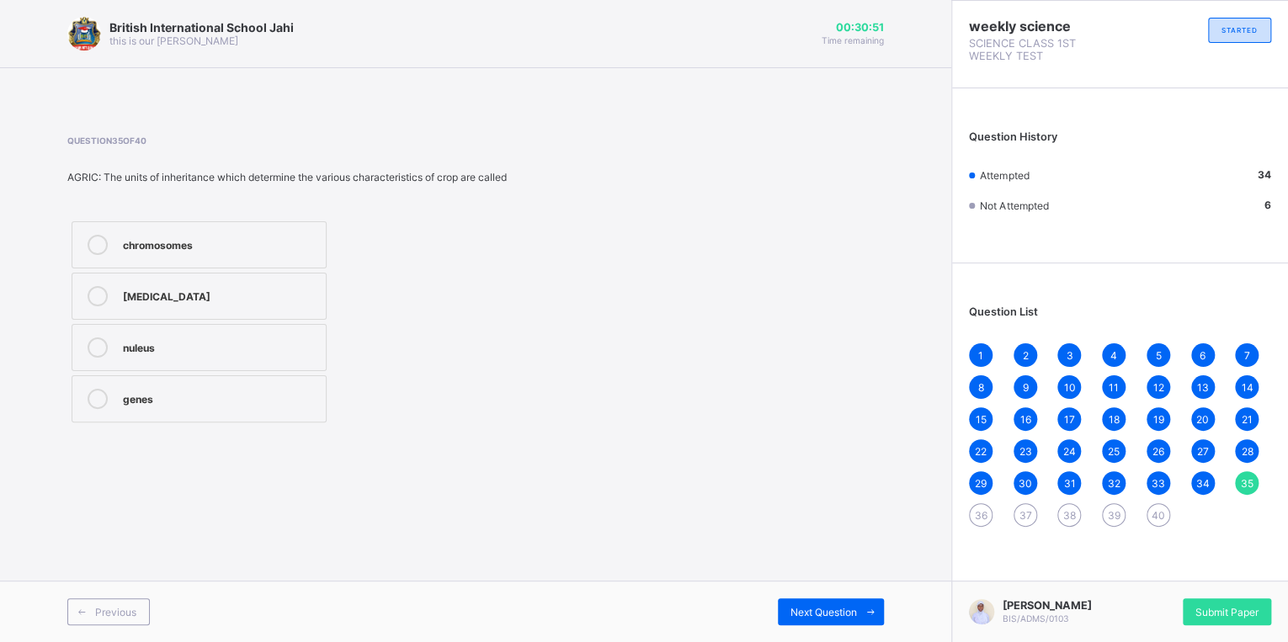
click at [92, 294] on icon at bounding box center [98, 296] width 20 height 20
click at [840, 613] on span "Next Question" at bounding box center [823, 612] width 66 height 13
click at [226, 311] on label "Cations" at bounding box center [184, 296] width 224 height 47
click at [809, 613] on span "Next Question" at bounding box center [823, 612] width 66 height 13
click at [226, 293] on div "2PbS + 3O₂ → 2PbO + 2SO₂; 2PbO + C → 2Pb + CO₂" at bounding box center [220, 300] width 194 height 29
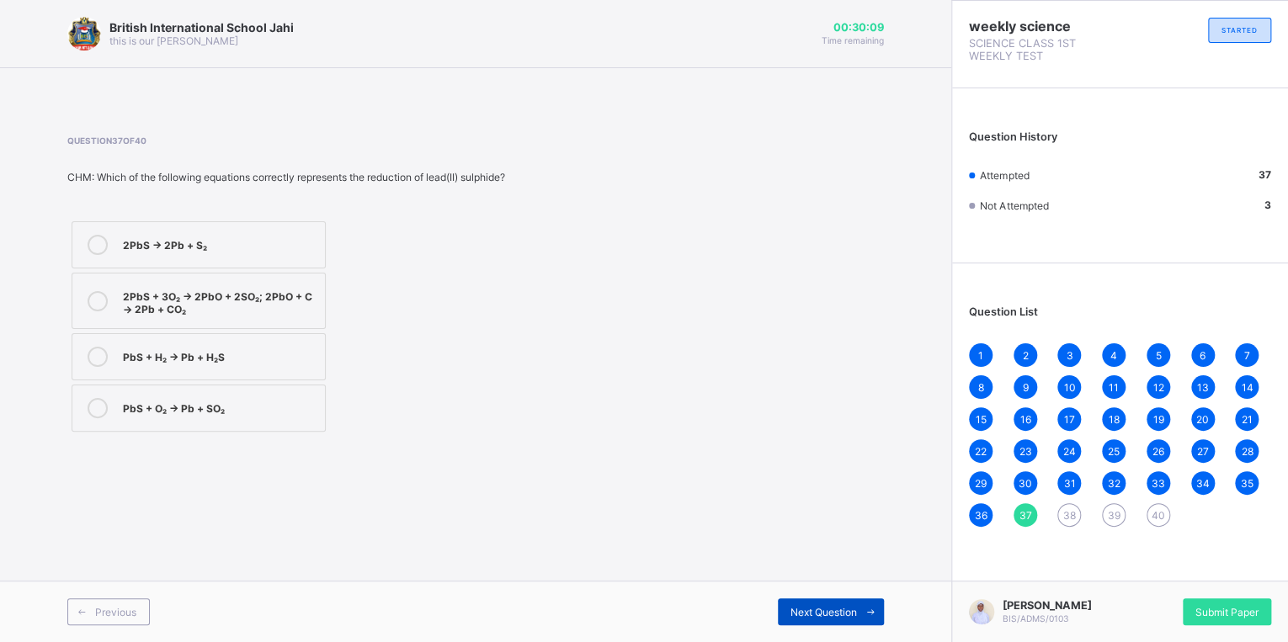
click at [818, 603] on div "Next Question" at bounding box center [831, 611] width 106 height 27
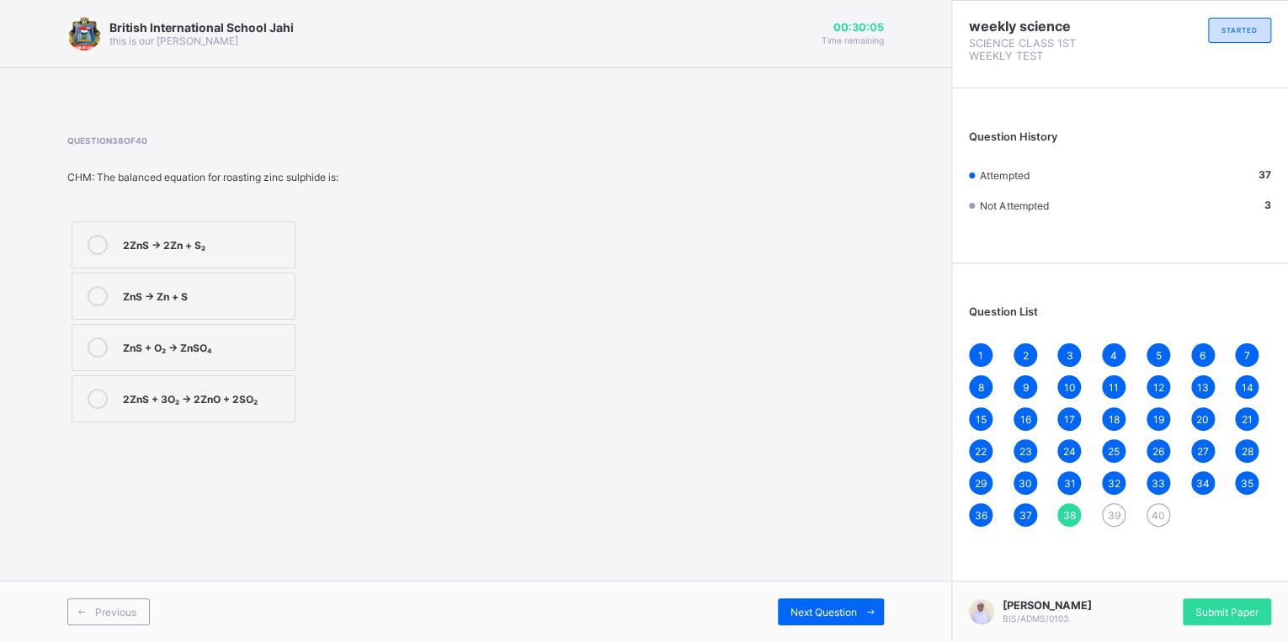
click at [195, 293] on div "ZnS → Zn + S" at bounding box center [204, 294] width 163 height 17
click at [818, 611] on span "Next Question" at bounding box center [823, 612] width 66 height 13
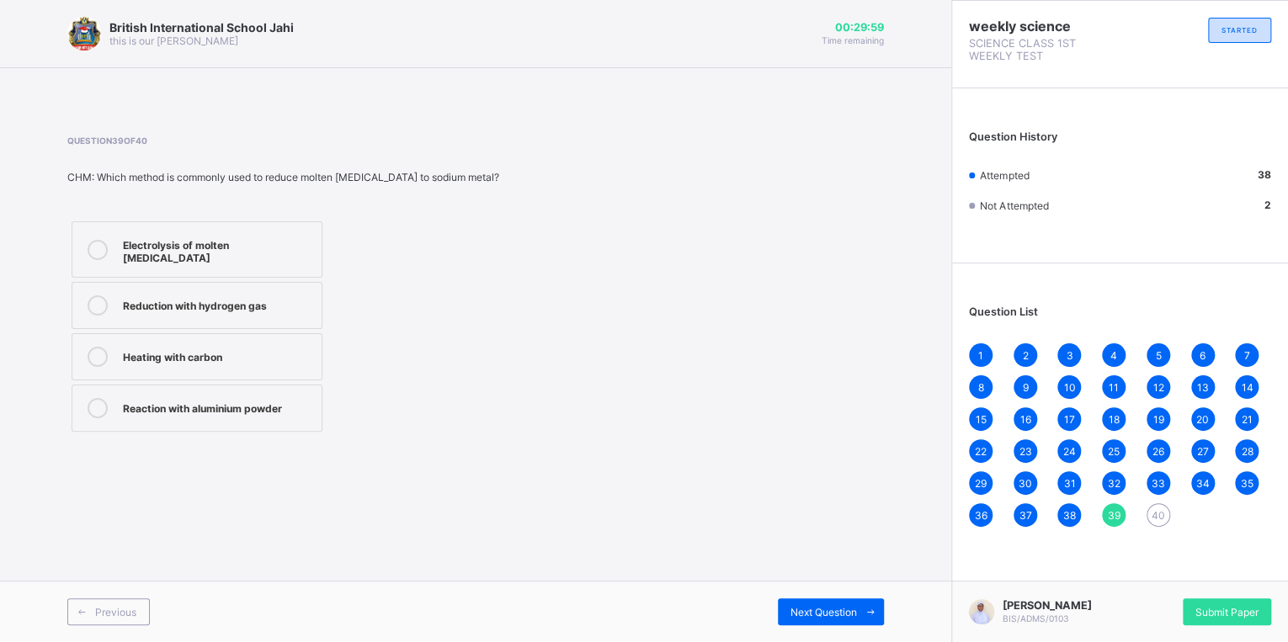
drag, startPoint x: 746, startPoint y: 567, endPoint x: 748, endPoint y: 591, distance: 23.7
click at [746, 569] on div "British International School Jahi this is our [PERSON_NAME] 00:29:59 Time remai…" at bounding box center [475, 321] width 951 height 642
click at [808, 619] on div "Next Question" at bounding box center [831, 611] width 106 height 27
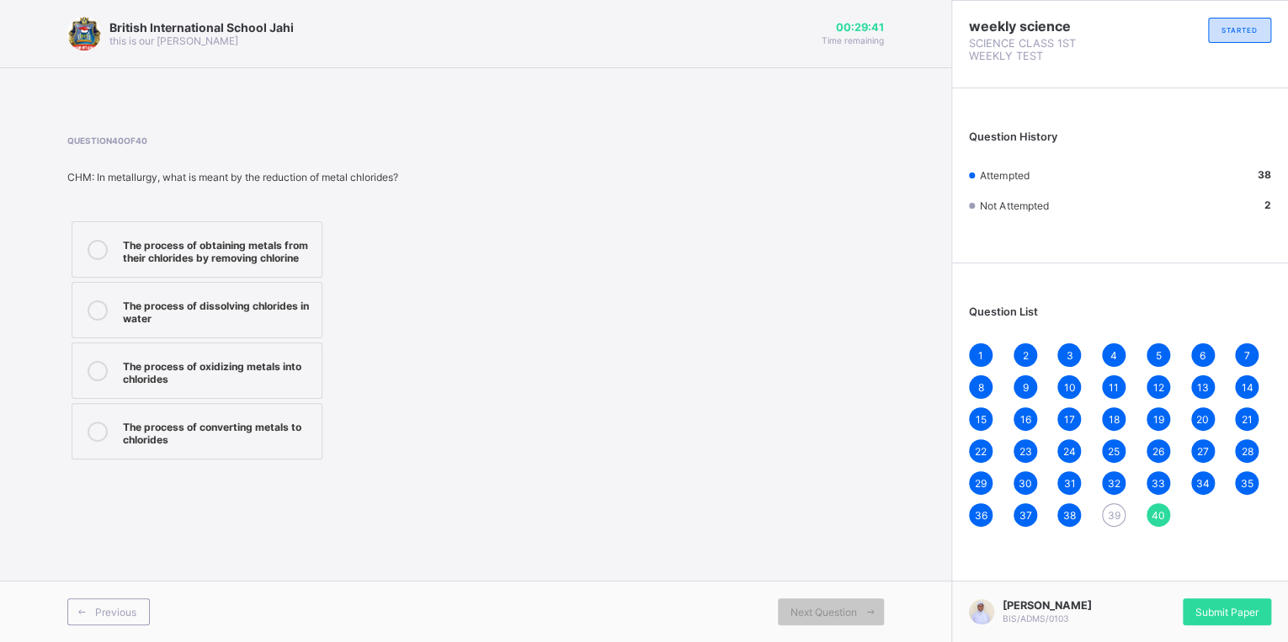
click at [1070, 516] on span "38" at bounding box center [1069, 515] width 13 height 13
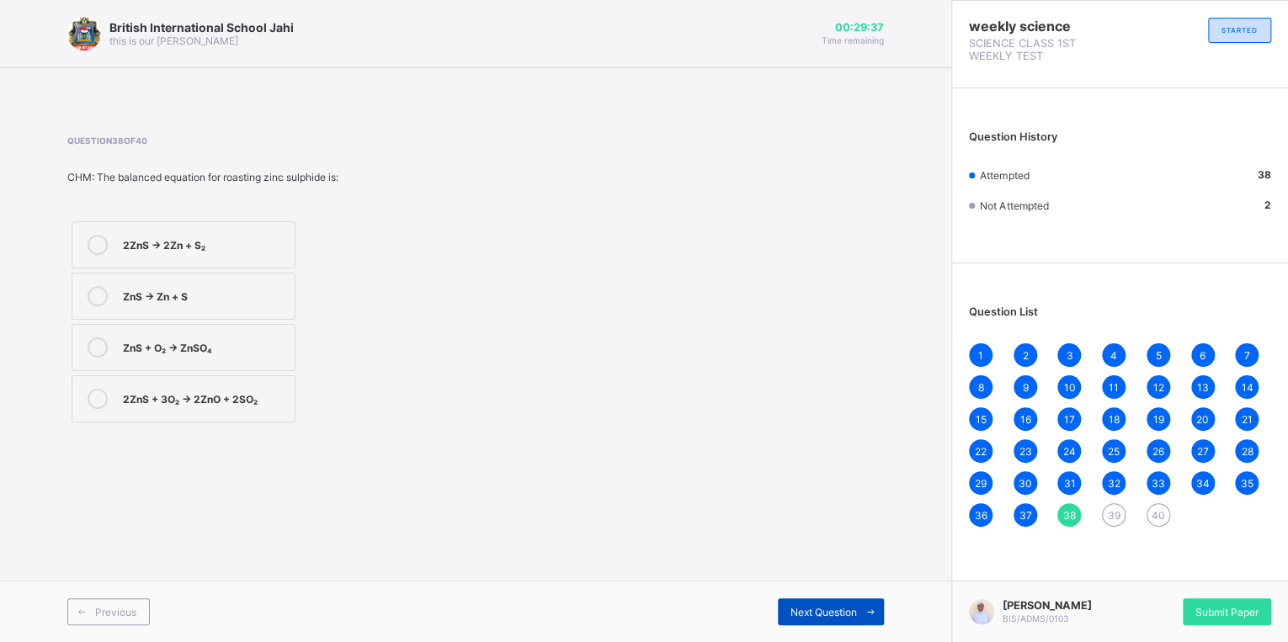
click at [814, 609] on span "Next Question" at bounding box center [823, 612] width 66 height 13
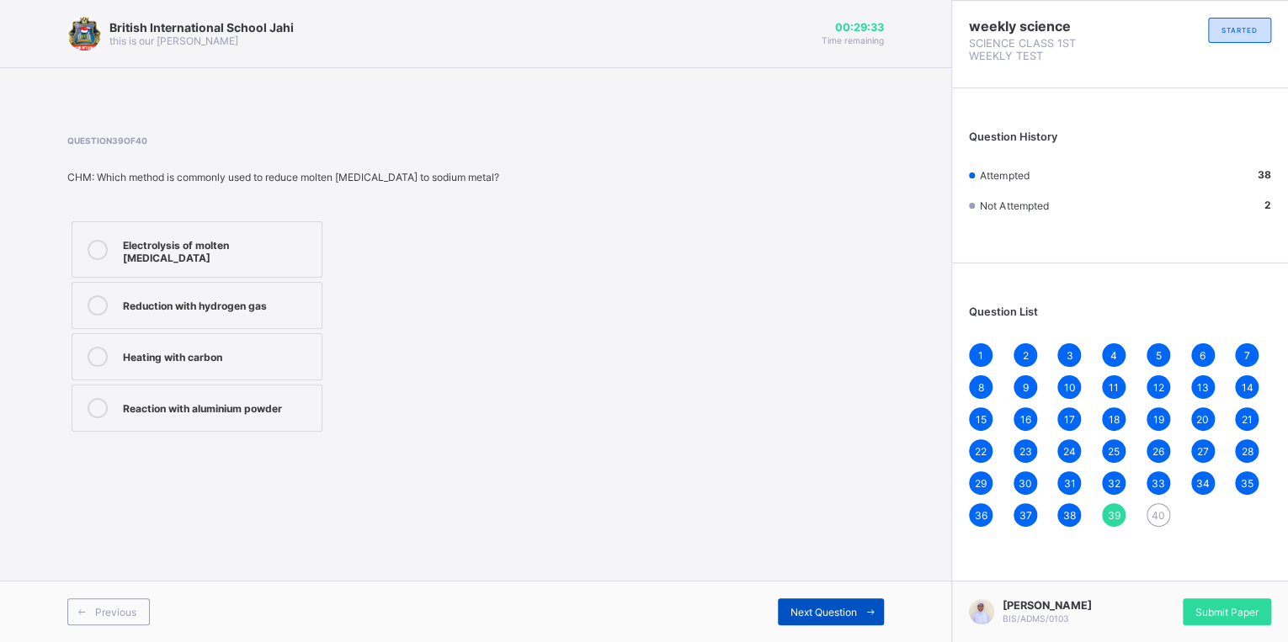
click at [840, 608] on span "Next Question" at bounding box center [823, 612] width 66 height 13
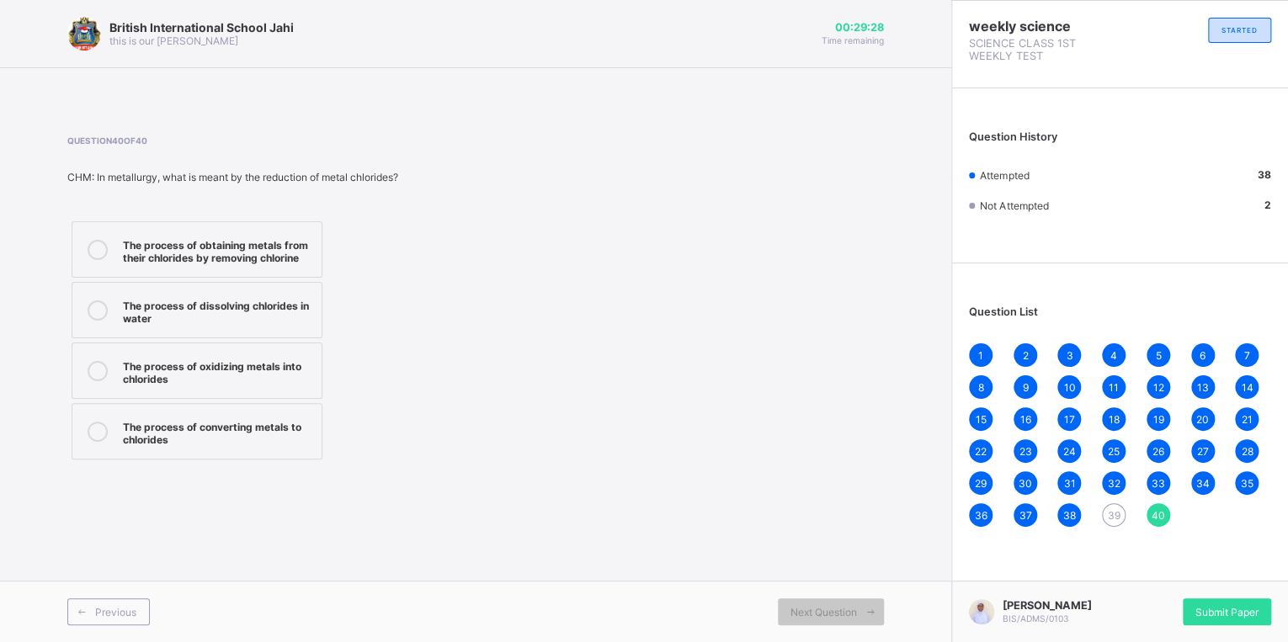
click at [983, 512] on span "36" at bounding box center [980, 515] width 13 height 13
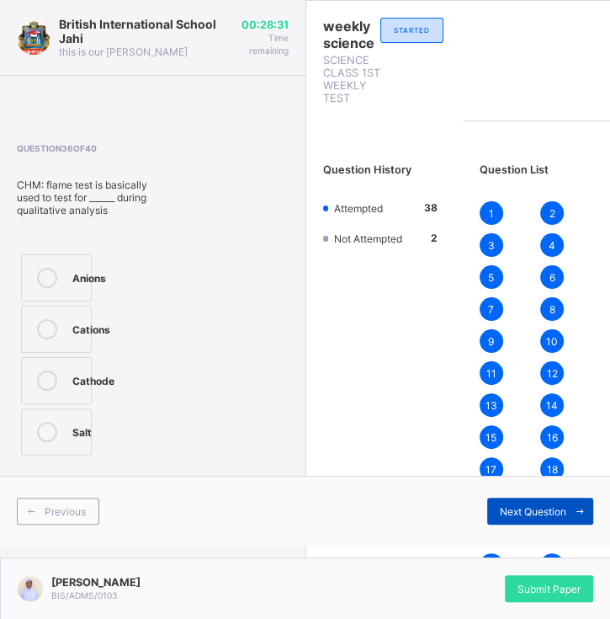
click at [528, 510] on span "Next Question" at bounding box center [533, 511] width 66 height 13
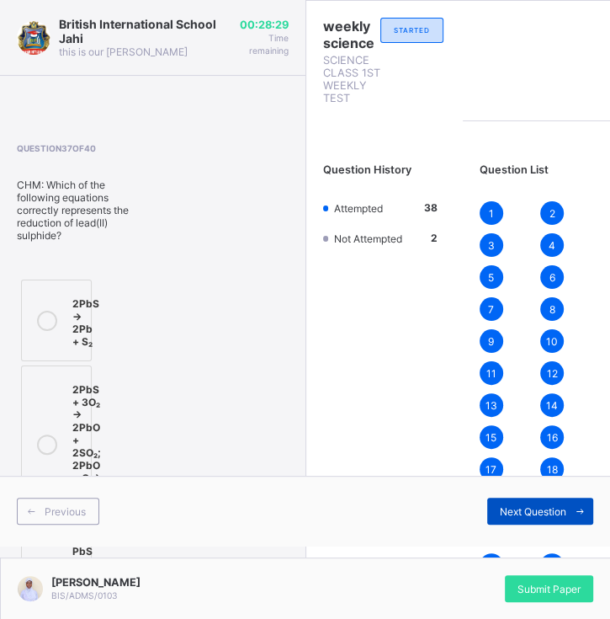
click at [528, 510] on span "Next Question" at bounding box center [533, 511] width 66 height 13
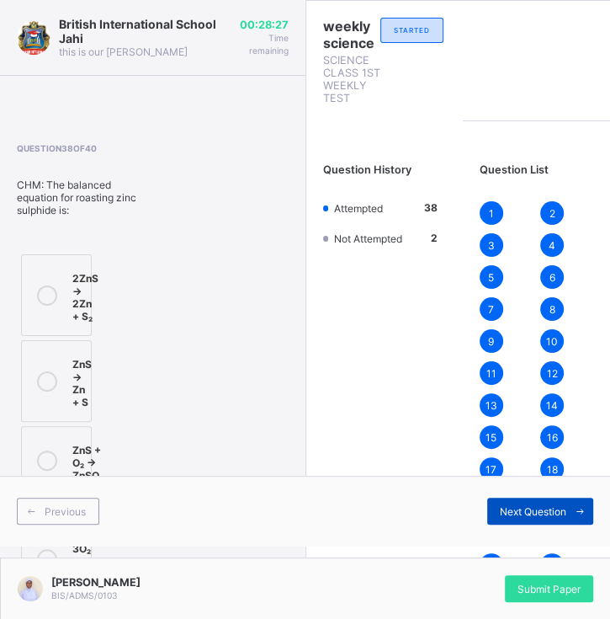
click at [524, 512] on span "Next Question" at bounding box center [533, 511] width 66 height 13
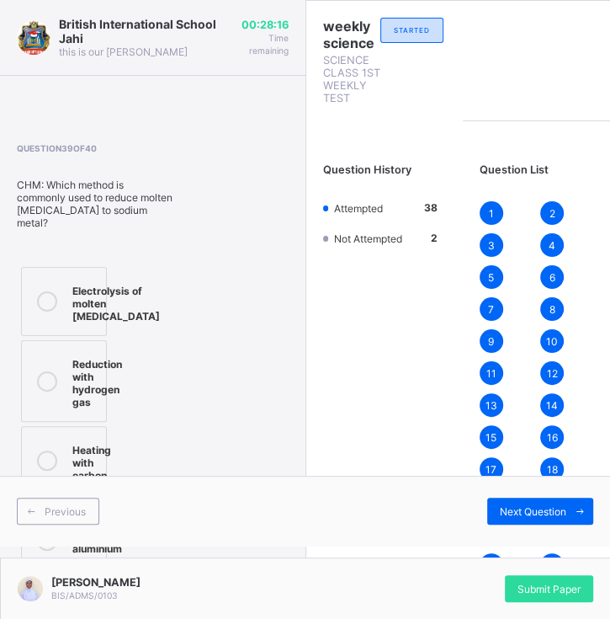
drag, startPoint x: 282, startPoint y: 340, endPoint x: 299, endPoint y: 337, distance: 17.2
click at [297, 337] on div "British International School Jahi this is our [PERSON_NAME] 00:28:16 Time remai…" at bounding box center [152, 309] width 305 height 619
click at [337, 332] on div "Question History Attempted 38 Not Attempted 2" at bounding box center [380, 490] width 148 height 720
click at [58, 307] on div at bounding box center [47, 301] width 34 height 42
click at [539, 507] on span "Next Question" at bounding box center [533, 511] width 66 height 13
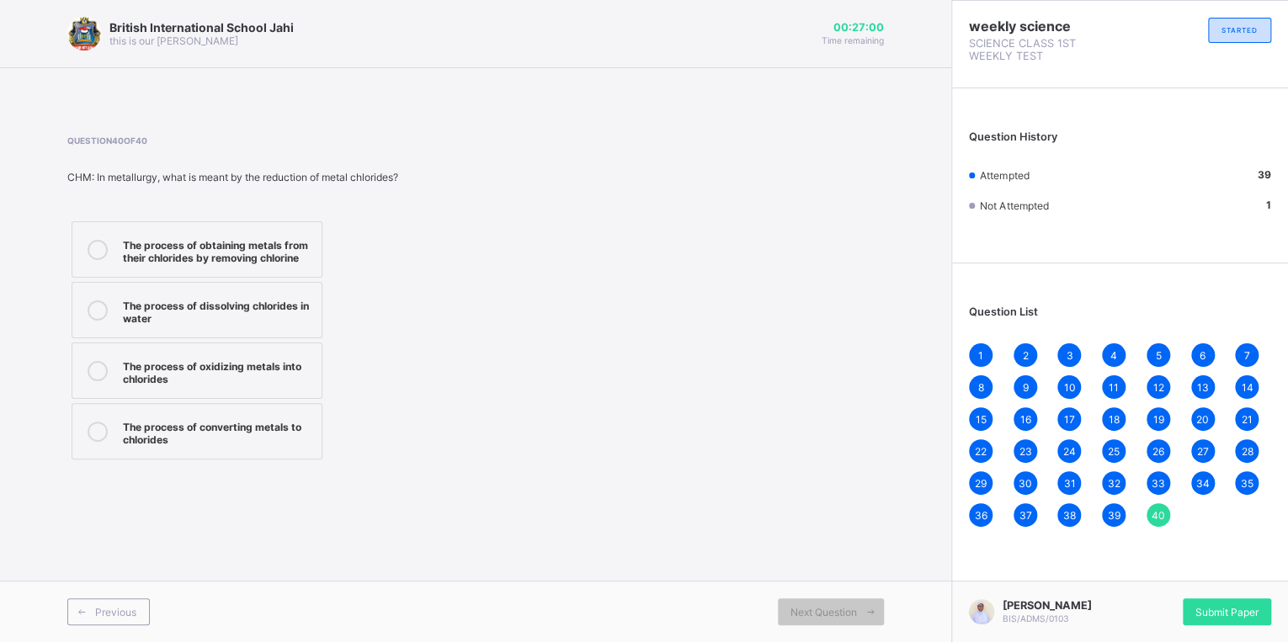
click at [230, 306] on div "The process of dissolving chlorides in water" at bounding box center [218, 309] width 190 height 29
click at [1160, 487] on span "33" at bounding box center [1157, 483] width 13 height 13
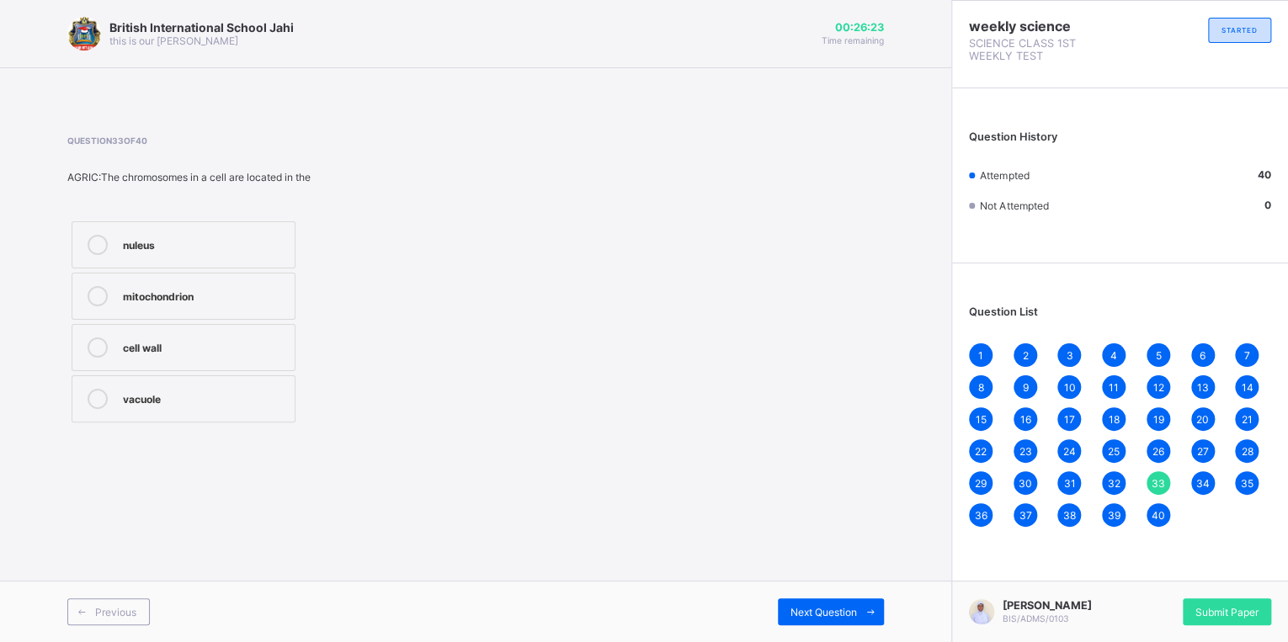
click at [1252, 482] on div "35" at bounding box center [1247, 483] width 24 height 24
click at [1061, 450] on div "24" at bounding box center [1069, 451] width 24 height 24
click at [1026, 421] on span "16" at bounding box center [1024, 419] width 11 height 13
click at [1109, 421] on span "18" at bounding box center [1113, 419] width 11 height 13
click at [971, 450] on div "22" at bounding box center [981, 451] width 24 height 24
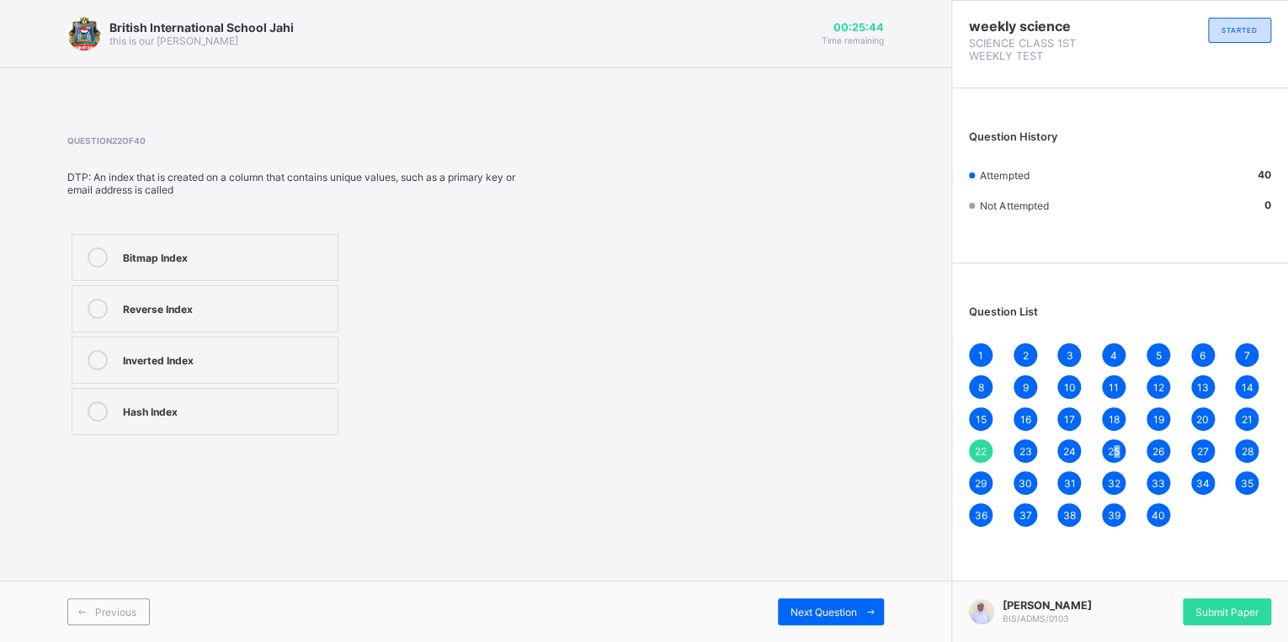
click at [1114, 454] on span "25" at bounding box center [1113, 451] width 12 height 13
drag, startPoint x: 1114, startPoint y: 454, endPoint x: 1198, endPoint y: 453, distance: 84.2
click at [1198, 453] on span "27" at bounding box center [1203, 451] width 12 height 13
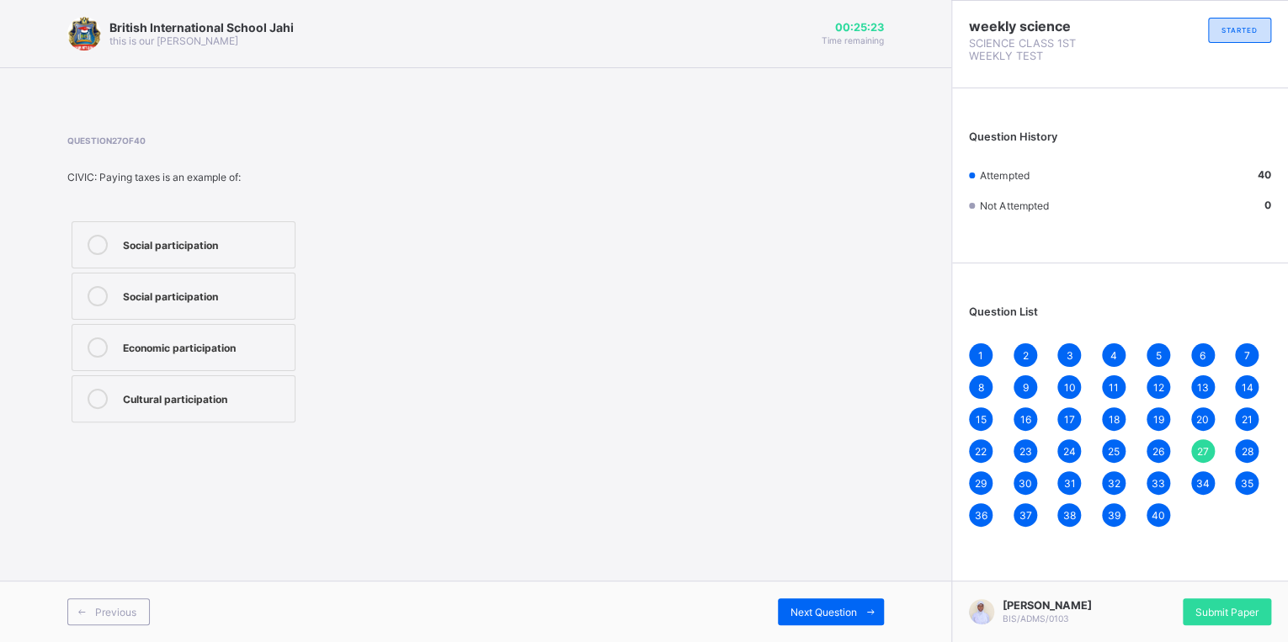
click at [1252, 455] on div "28" at bounding box center [1247, 451] width 24 height 24
click at [984, 481] on span "29" at bounding box center [980, 483] width 12 height 13
click at [1027, 483] on span "30" at bounding box center [1024, 483] width 13 height 13
click at [1079, 478] on div "1 2 3 4 5 6 7 8 9 10 11 12 13 14 15 16 17 18 19 20 21 22 23 24 25 26 27 28 29 3…" at bounding box center [1120, 434] width 302 height 183
click at [1065, 478] on div "31" at bounding box center [1069, 483] width 24 height 24
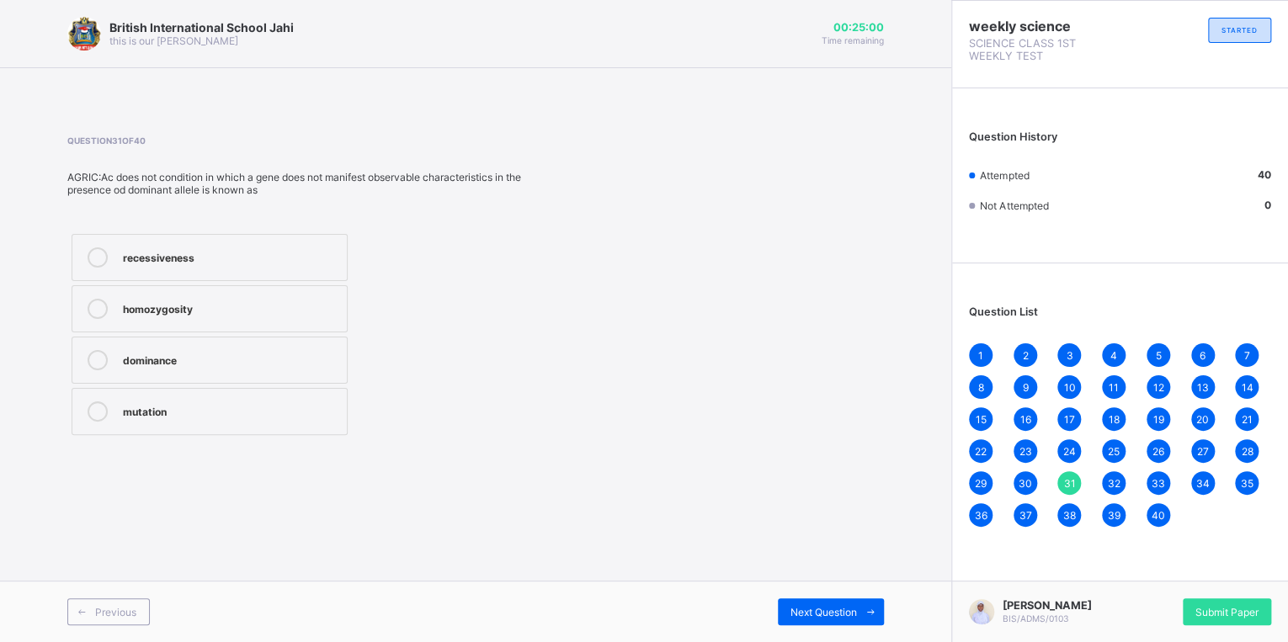
click at [1157, 506] on div "40" at bounding box center [1158, 515] width 24 height 24
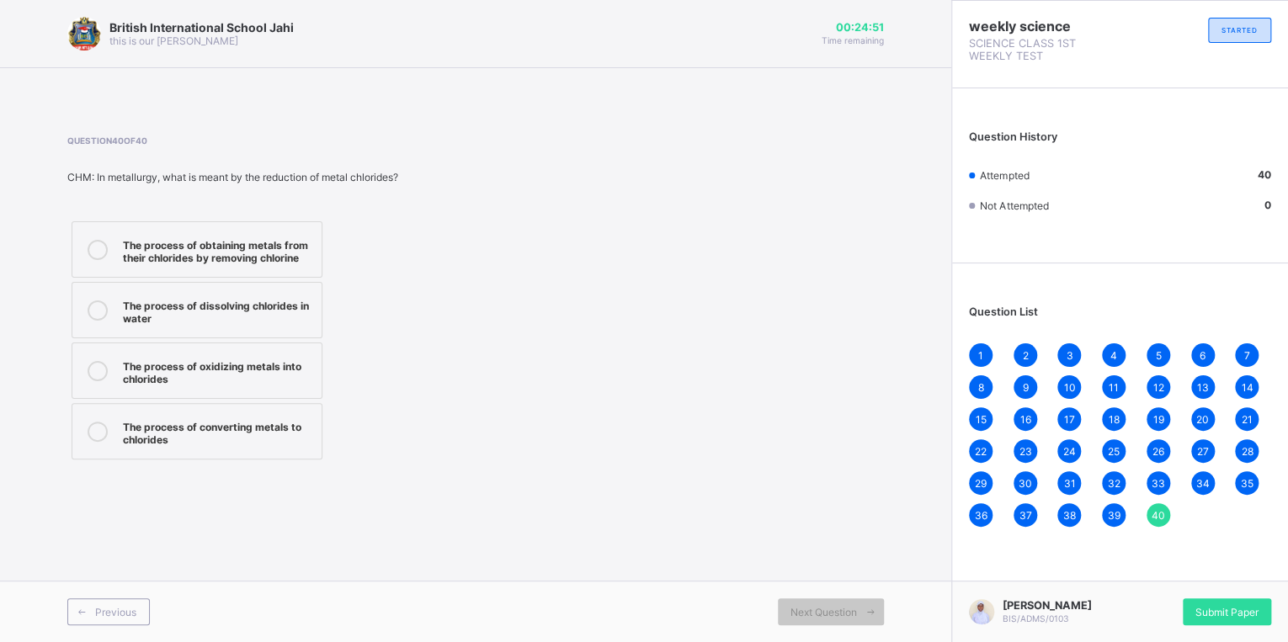
click at [982, 518] on span "36" at bounding box center [980, 515] width 13 height 13
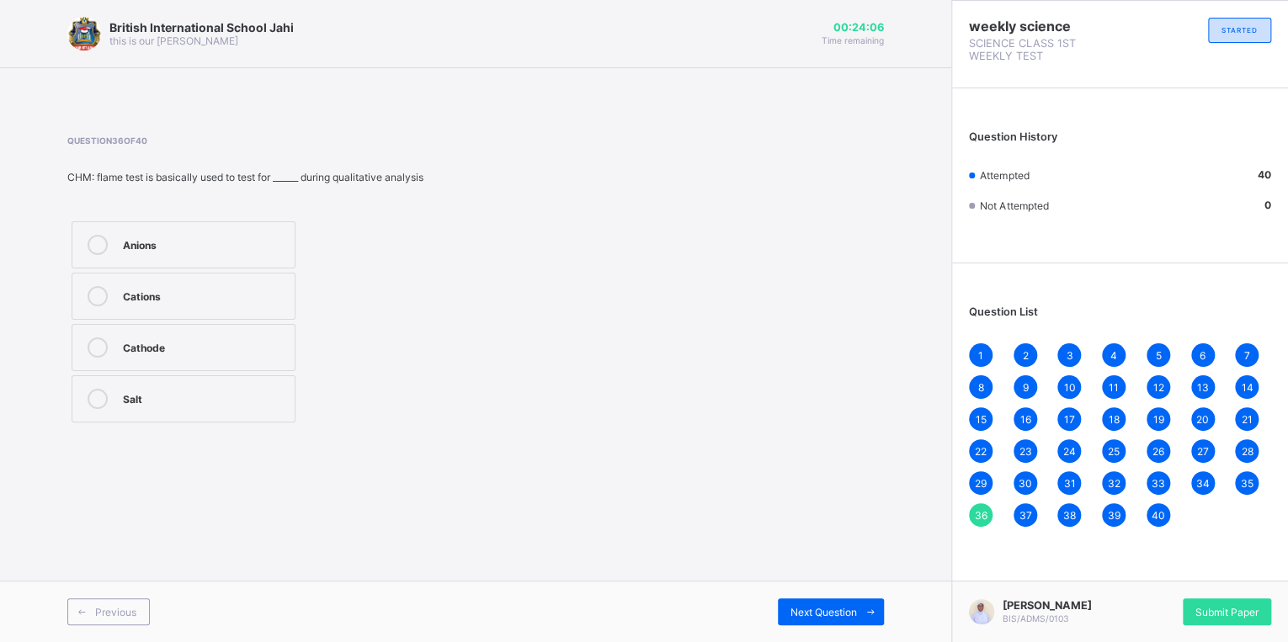
click at [1033, 515] on div "37" at bounding box center [1025, 515] width 24 height 24
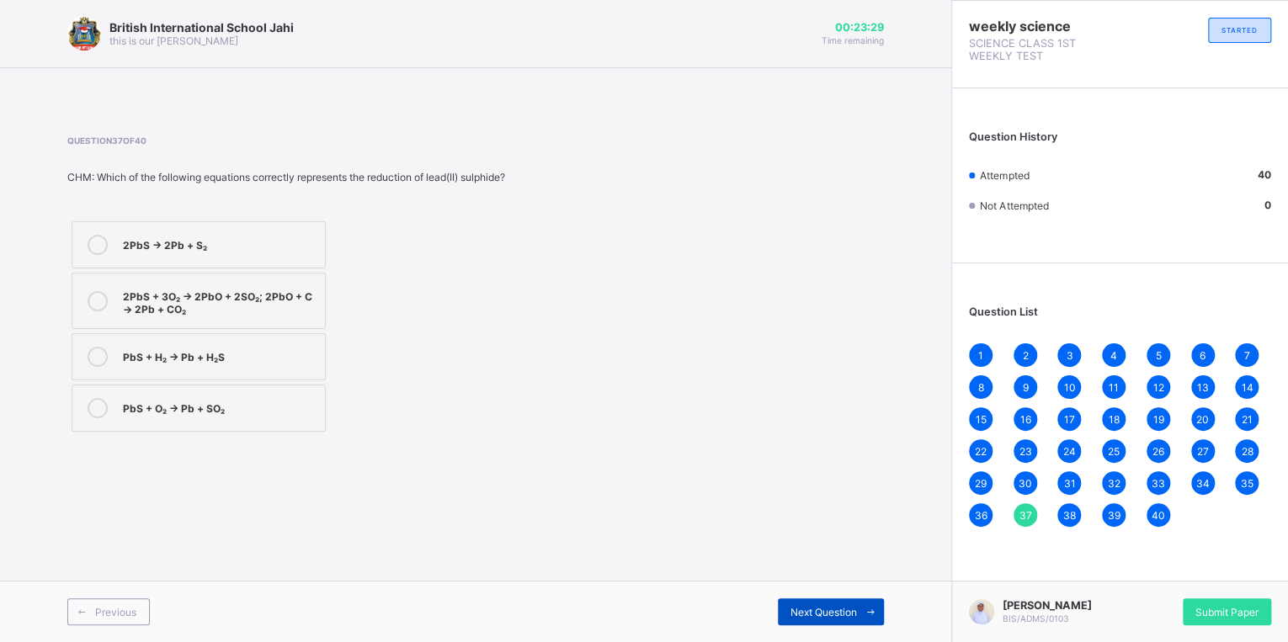
click at [831, 603] on div "Next Question" at bounding box center [831, 611] width 106 height 27
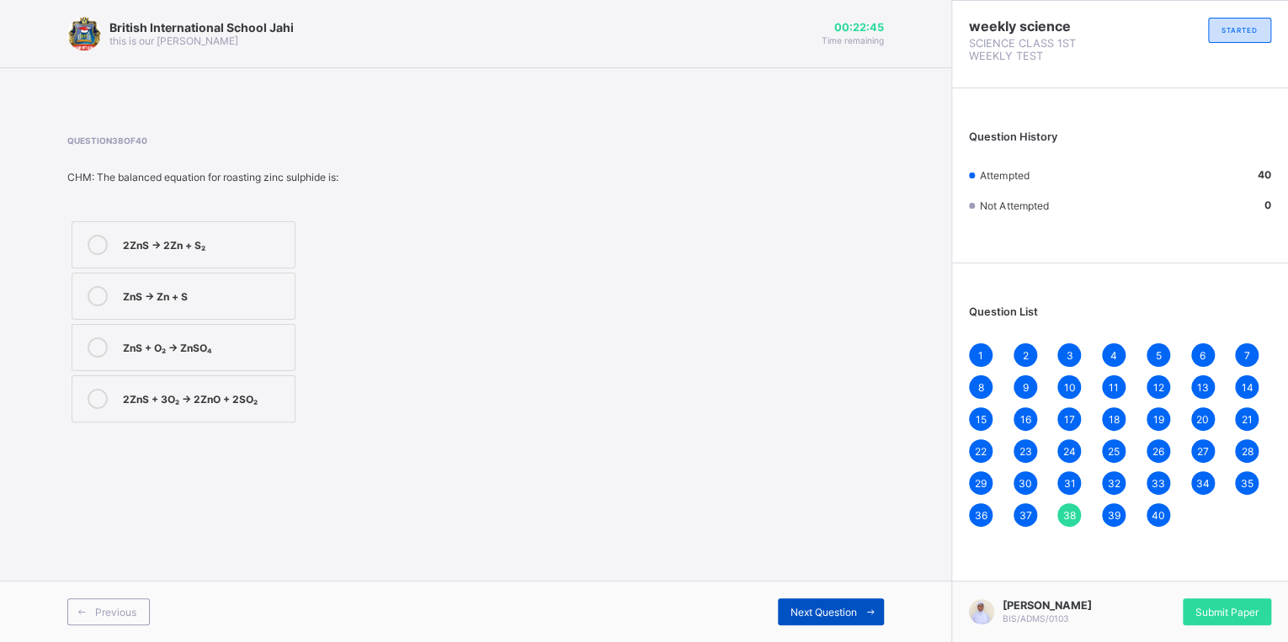
click at [840, 613] on span "Next Question" at bounding box center [823, 612] width 66 height 13
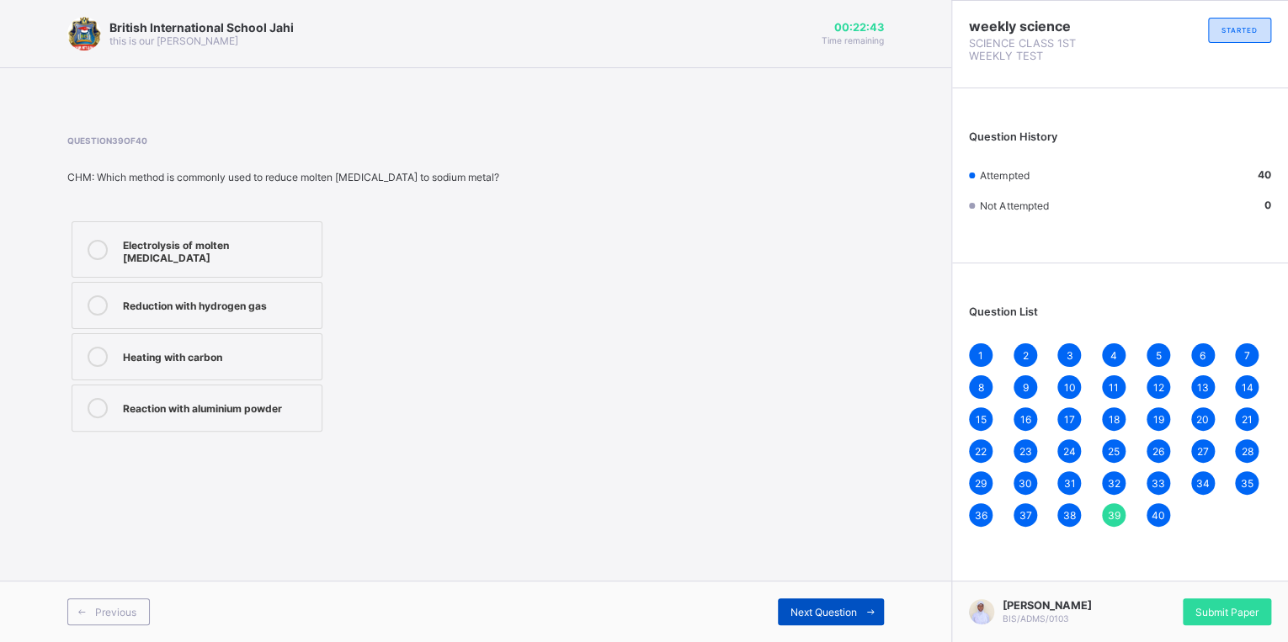
click at [842, 614] on span "Next Question" at bounding box center [823, 612] width 66 height 13
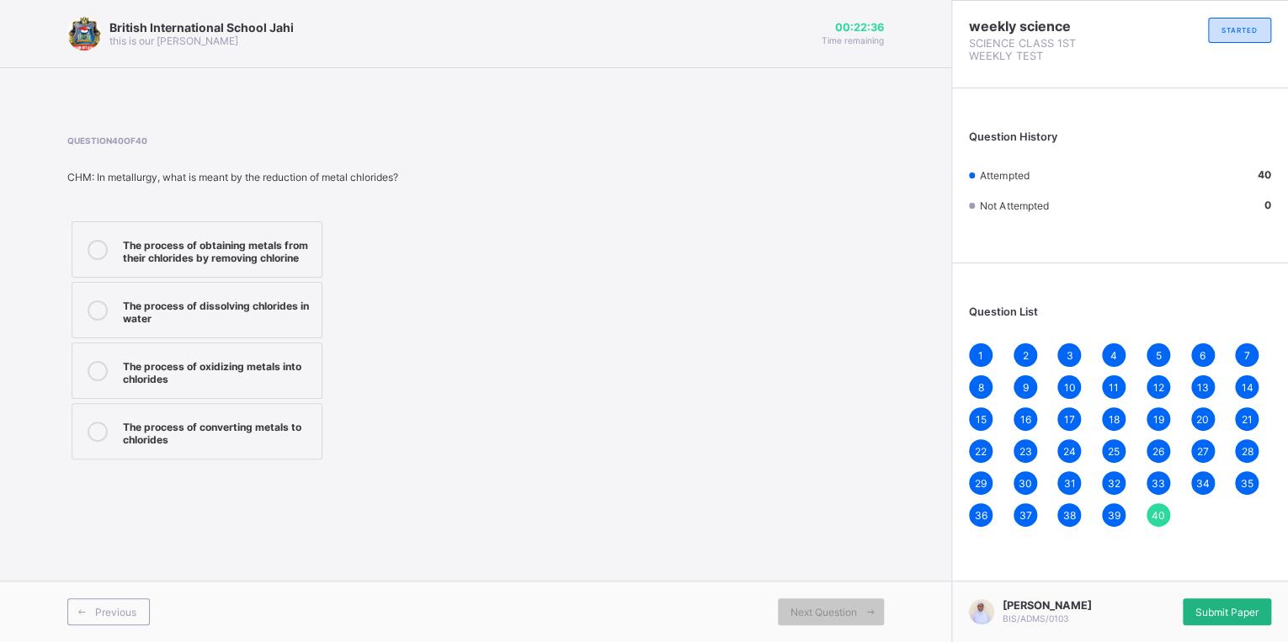
click at [1222, 608] on span "Submit Paper" at bounding box center [1226, 612] width 63 height 13
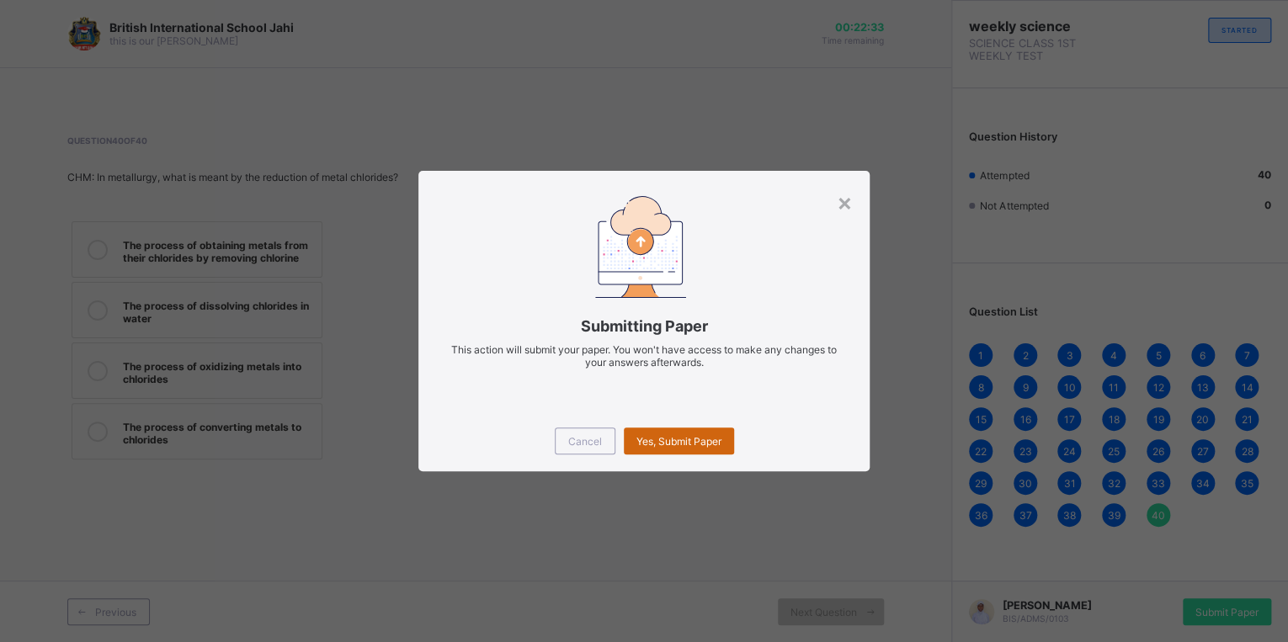
click at [687, 441] on span "Yes, Submit Paper" at bounding box center [678, 441] width 85 height 13
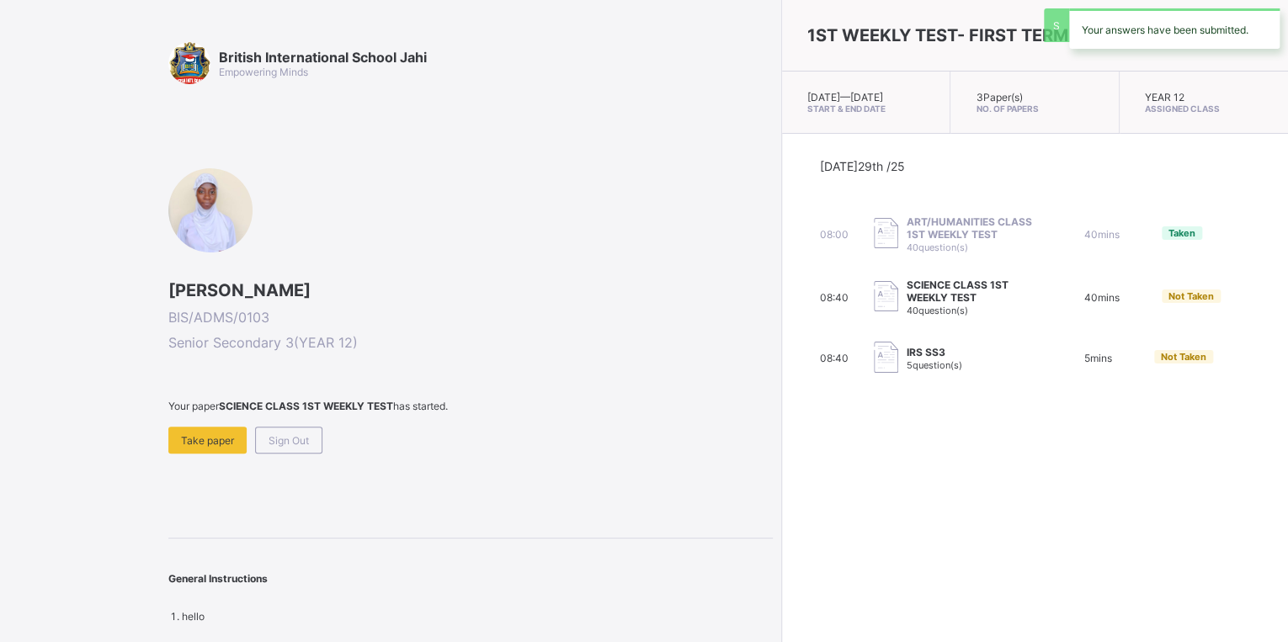
click at [906, 371] on span "5 question(s)" at bounding box center [934, 365] width 56 height 12
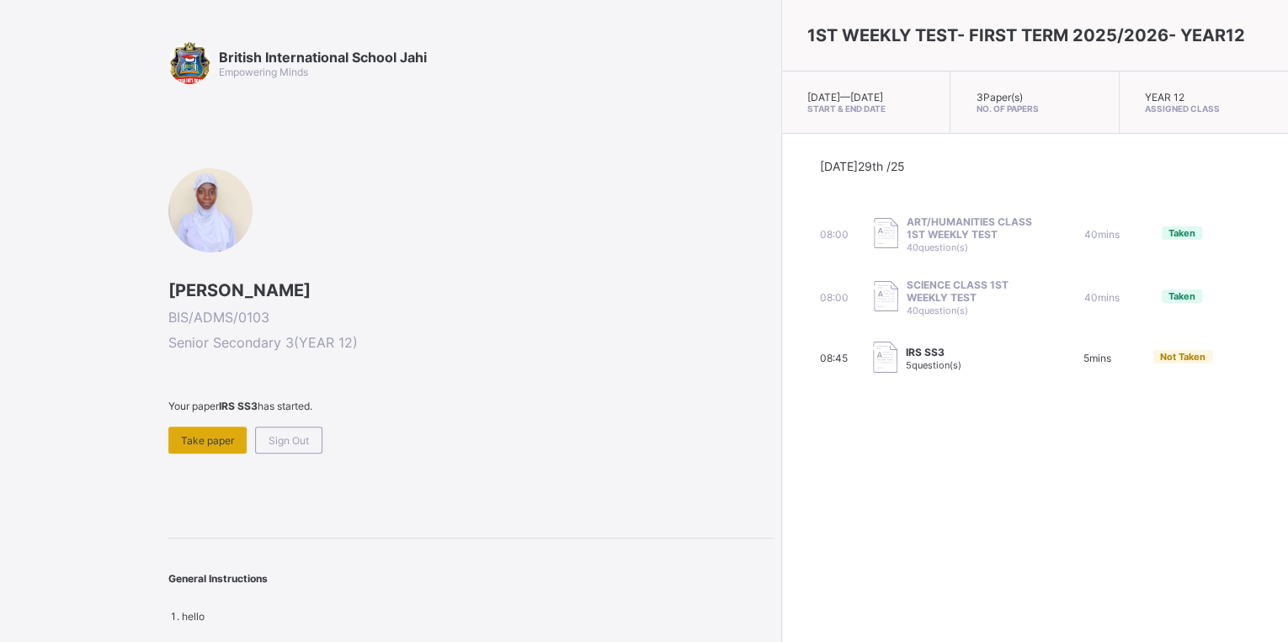
click at [201, 434] on span "Take paper" at bounding box center [207, 440] width 53 height 13
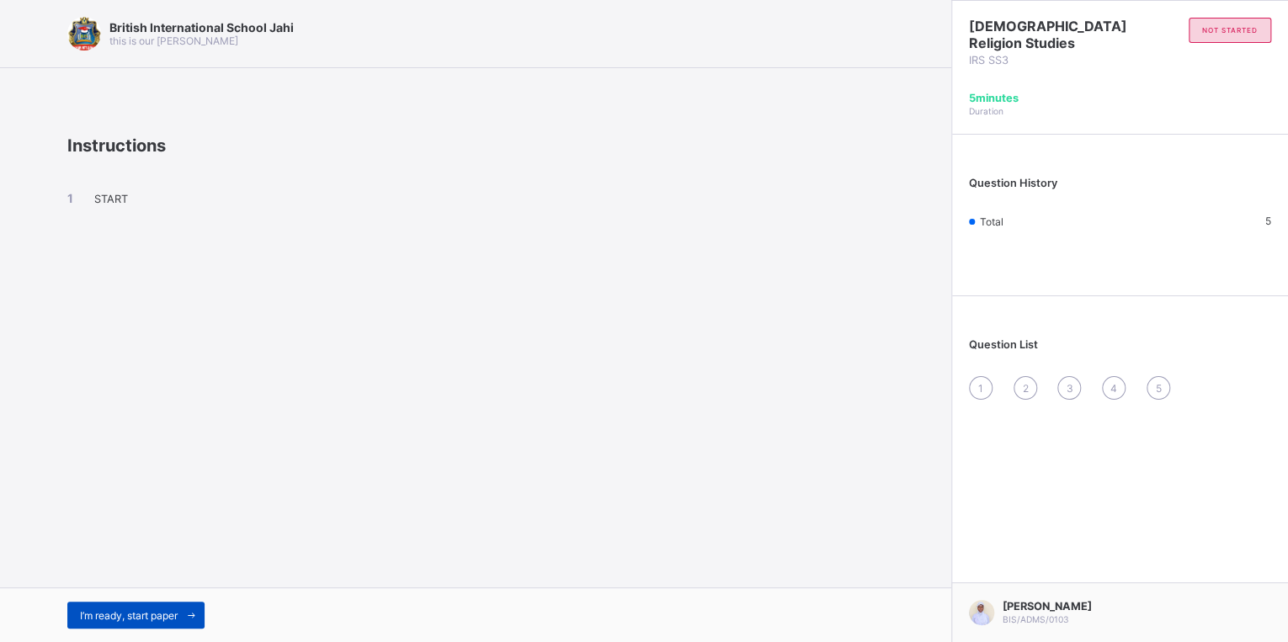
click at [142, 612] on span "I’m ready, start paper" at bounding box center [129, 615] width 98 height 13
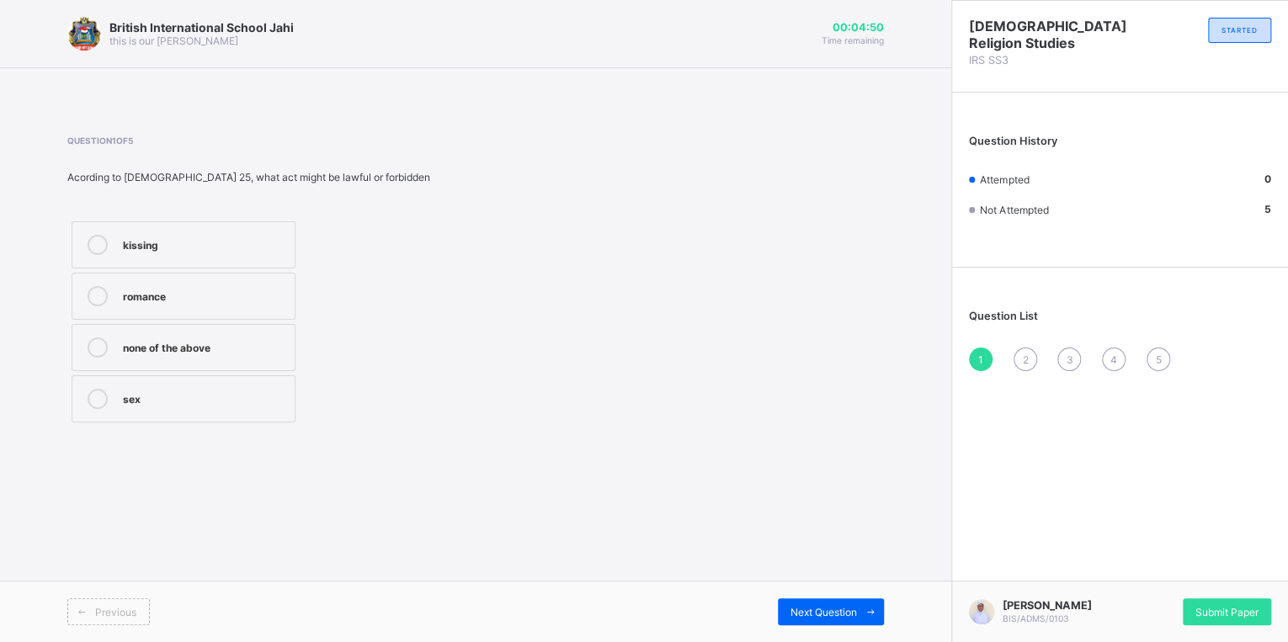
click at [166, 236] on div "kissing" at bounding box center [204, 243] width 163 height 17
click at [825, 612] on span "Next Question" at bounding box center [823, 612] width 66 height 13
click at [165, 236] on div "jihadist" at bounding box center [204, 243] width 163 height 17
click at [805, 613] on span "Next Question" at bounding box center [823, 612] width 66 height 13
click at [229, 291] on div "zakat" at bounding box center [204, 294] width 163 height 17
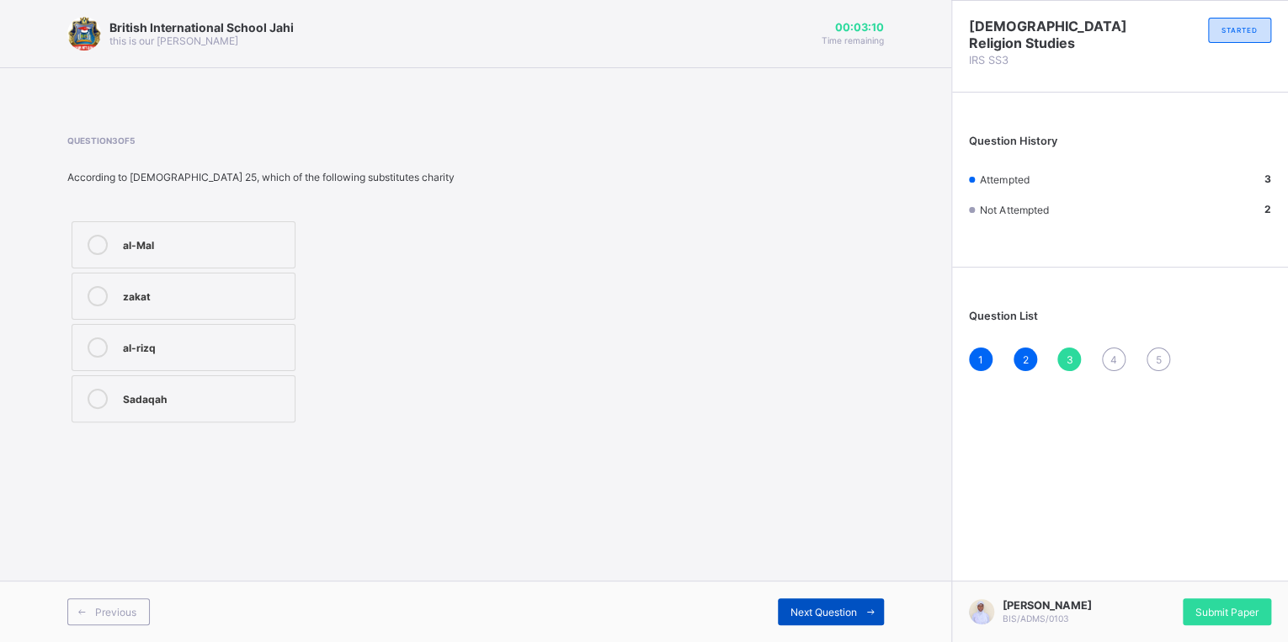
click at [818, 613] on span "Next Question" at bounding box center [823, 612] width 66 height 13
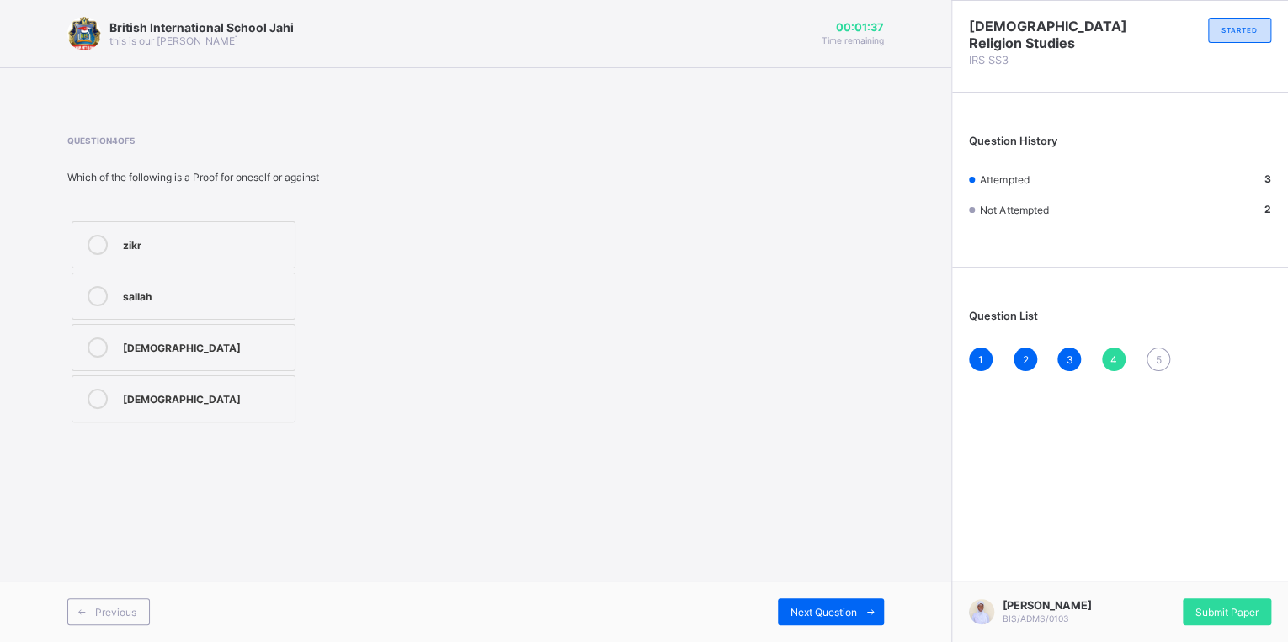
click at [202, 358] on label "[DEMOGRAPHIC_DATA]" at bounding box center [184, 347] width 224 height 47
click at [828, 608] on span "Next Question" at bounding box center [823, 612] width 66 height 13
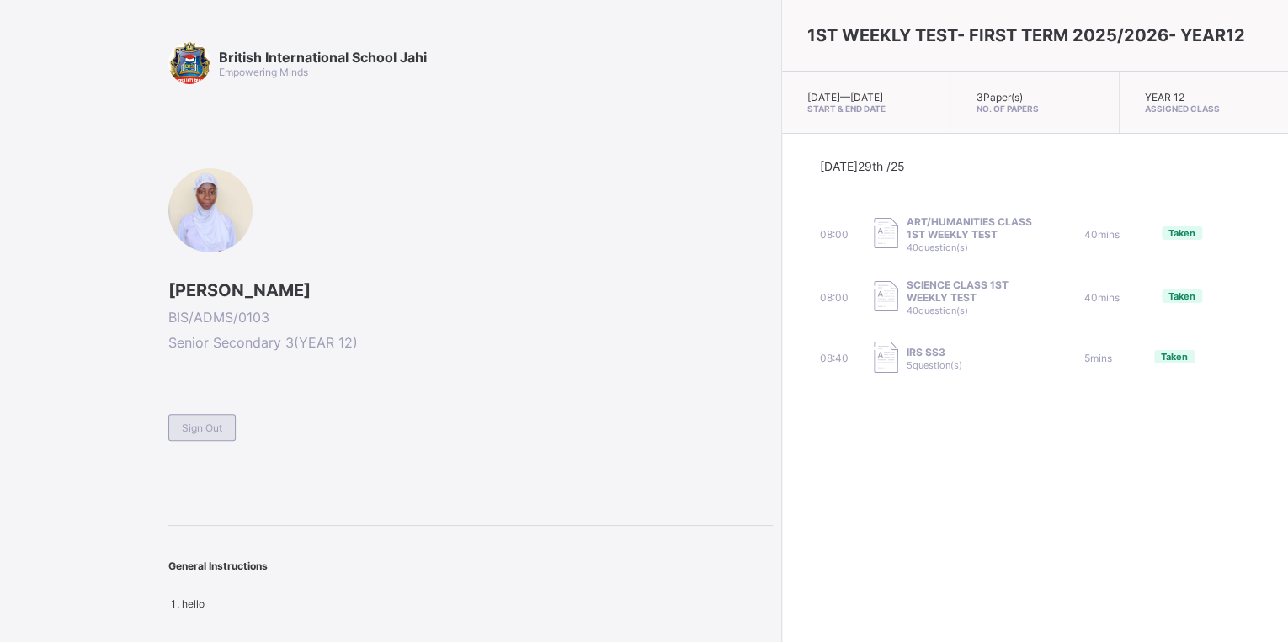
click at [198, 433] on div "Sign Out" at bounding box center [201, 427] width 67 height 27
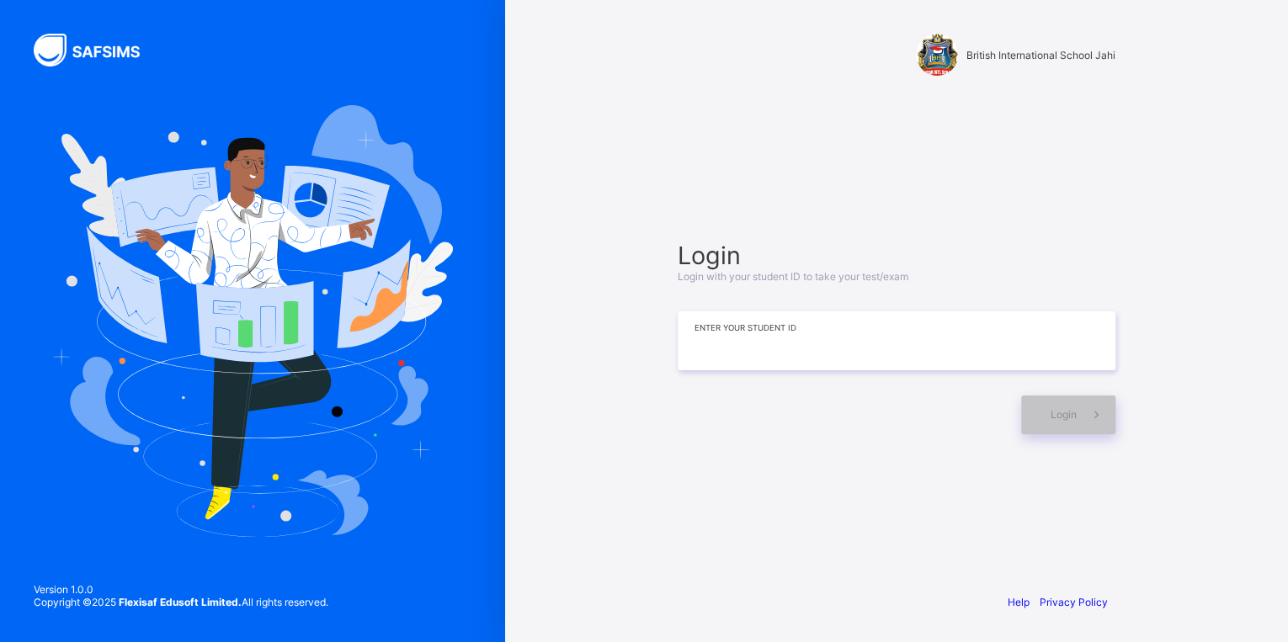
click at [692, 353] on input at bounding box center [896, 340] width 438 height 59
type input "**********"
click at [1068, 414] on span "Login" at bounding box center [1063, 414] width 26 height 13
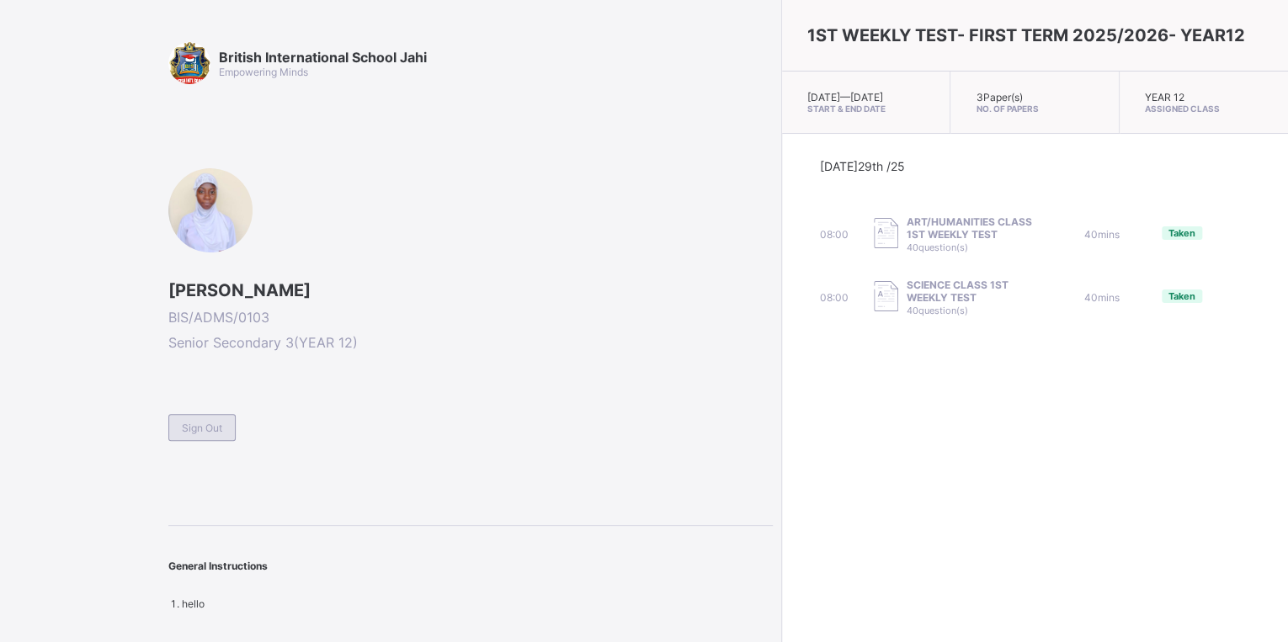
click at [194, 434] on div "Sign Out" at bounding box center [201, 427] width 67 height 27
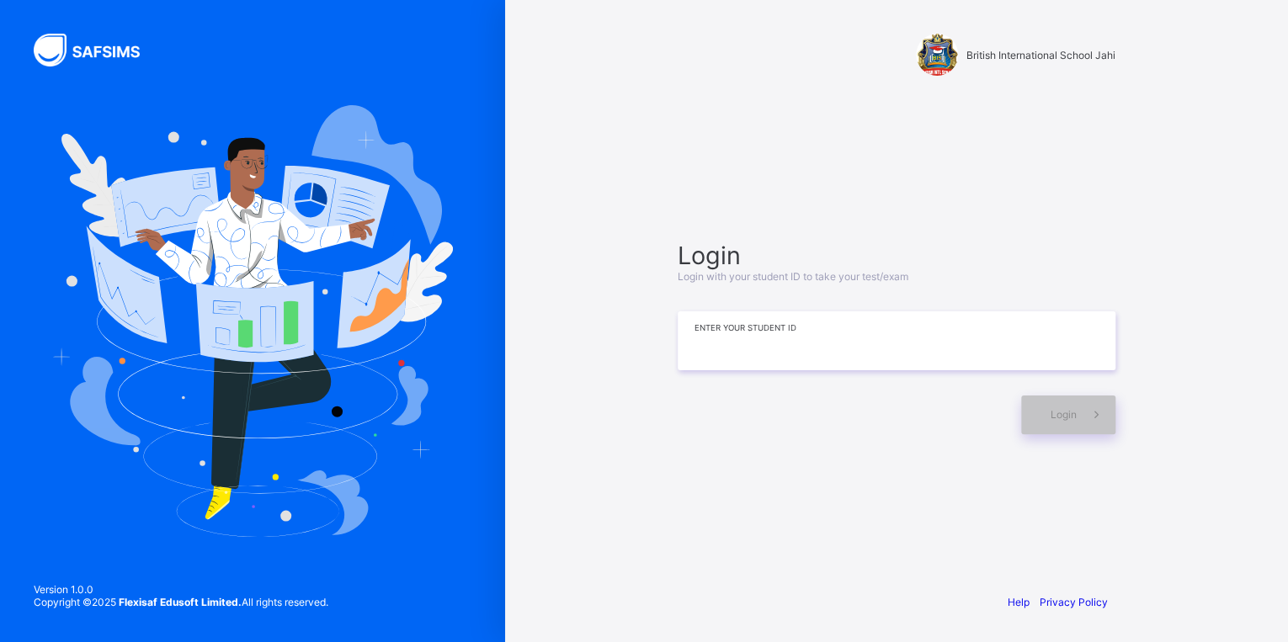
click at [1023, 362] on input at bounding box center [896, 340] width 438 height 59
type input "**********"
click at [1060, 422] on div "Login" at bounding box center [1068, 415] width 94 height 39
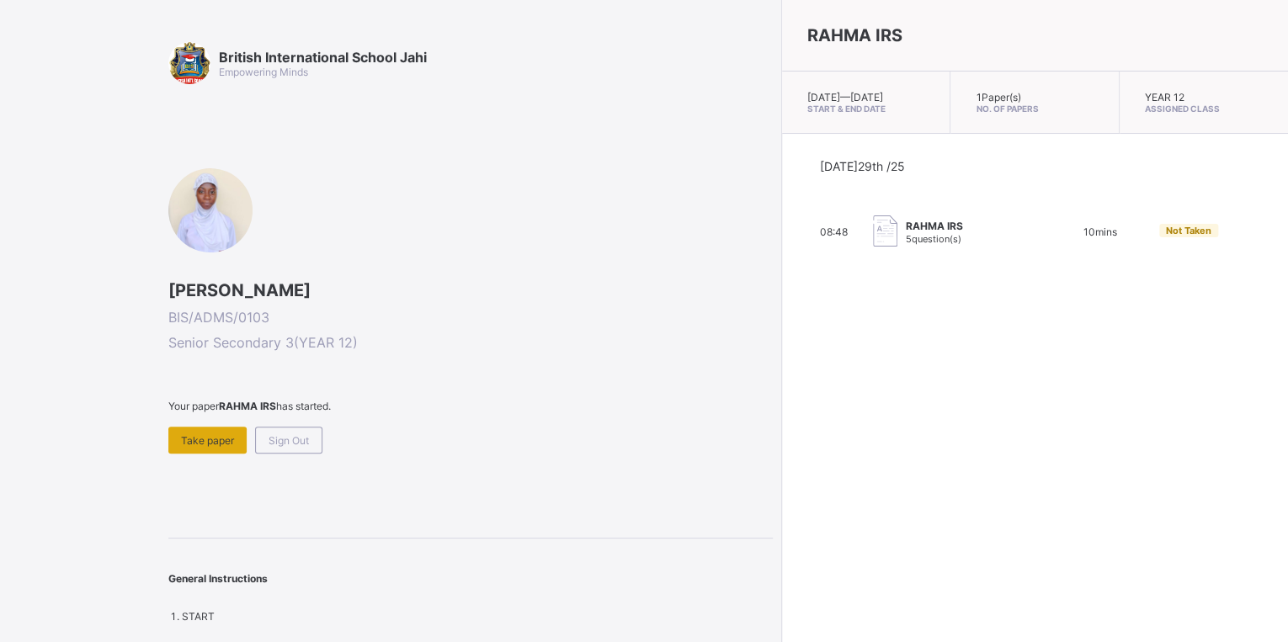
click at [215, 438] on span "Take paper" at bounding box center [207, 440] width 53 height 13
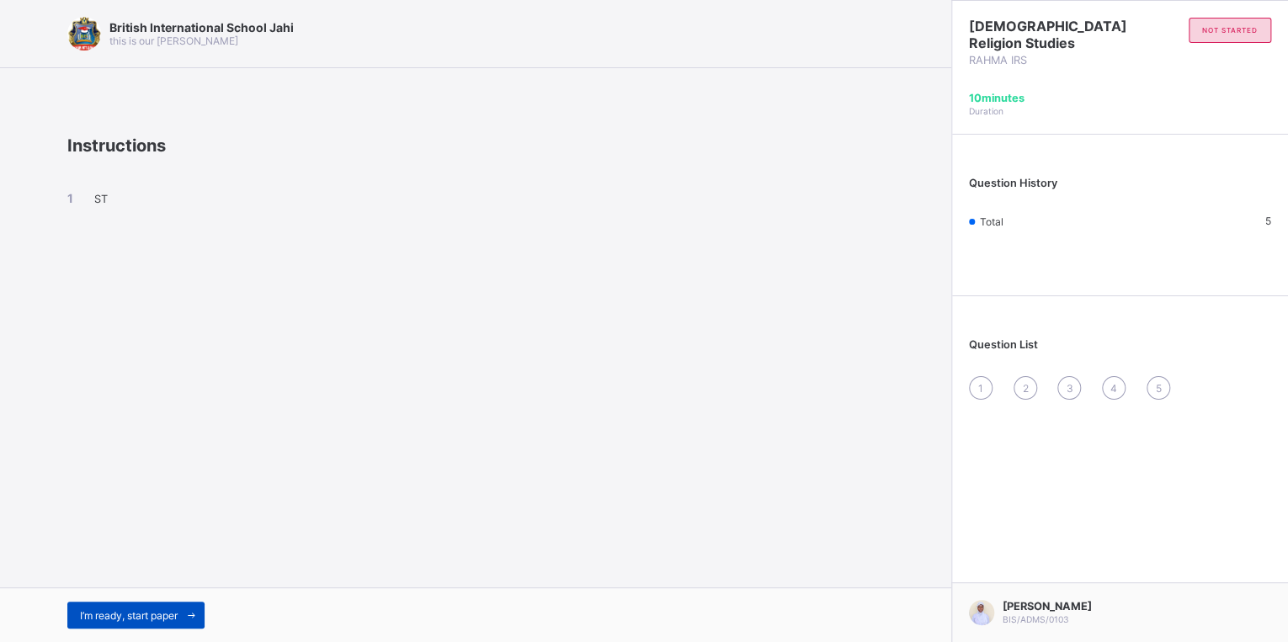
click at [140, 616] on span "I’m ready, start paper" at bounding box center [129, 615] width 98 height 13
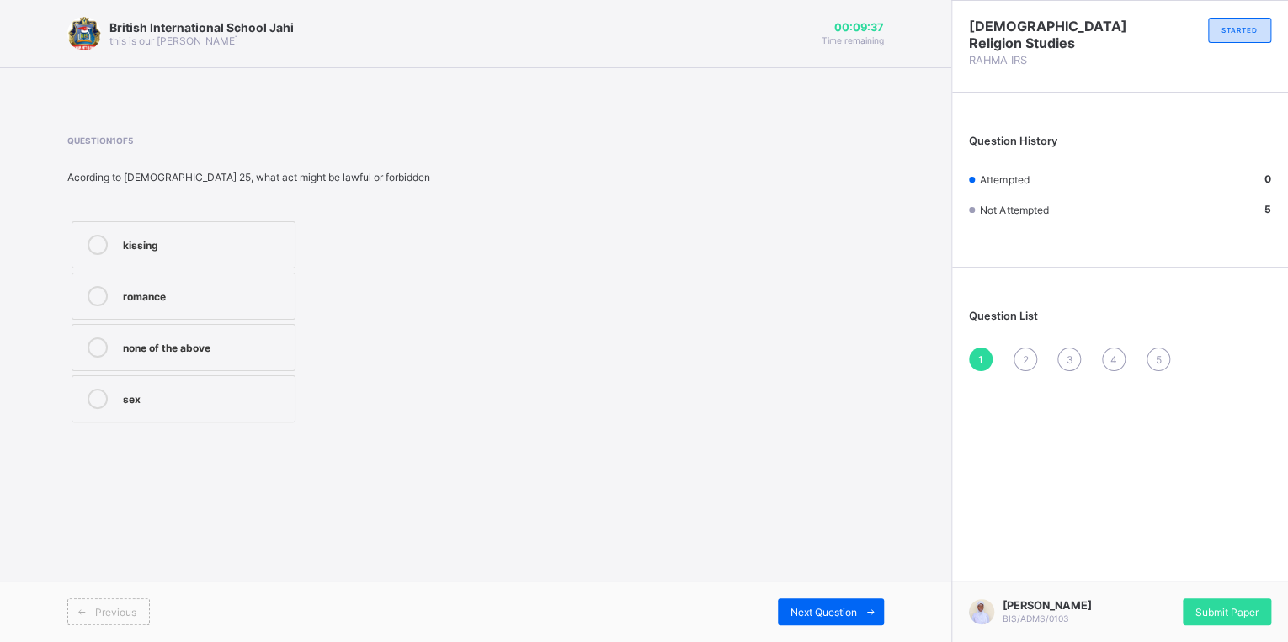
click at [163, 242] on div "kissing" at bounding box center [204, 243] width 163 height 17
click at [804, 607] on span "Next Question" at bounding box center [823, 612] width 66 height 13
click at [268, 256] on label "jihadist" at bounding box center [184, 244] width 224 height 47
drag, startPoint x: 819, startPoint y: 612, endPoint x: 809, endPoint y: 604, distance: 12.6
click at [811, 607] on span "Next Question" at bounding box center [823, 612] width 66 height 13
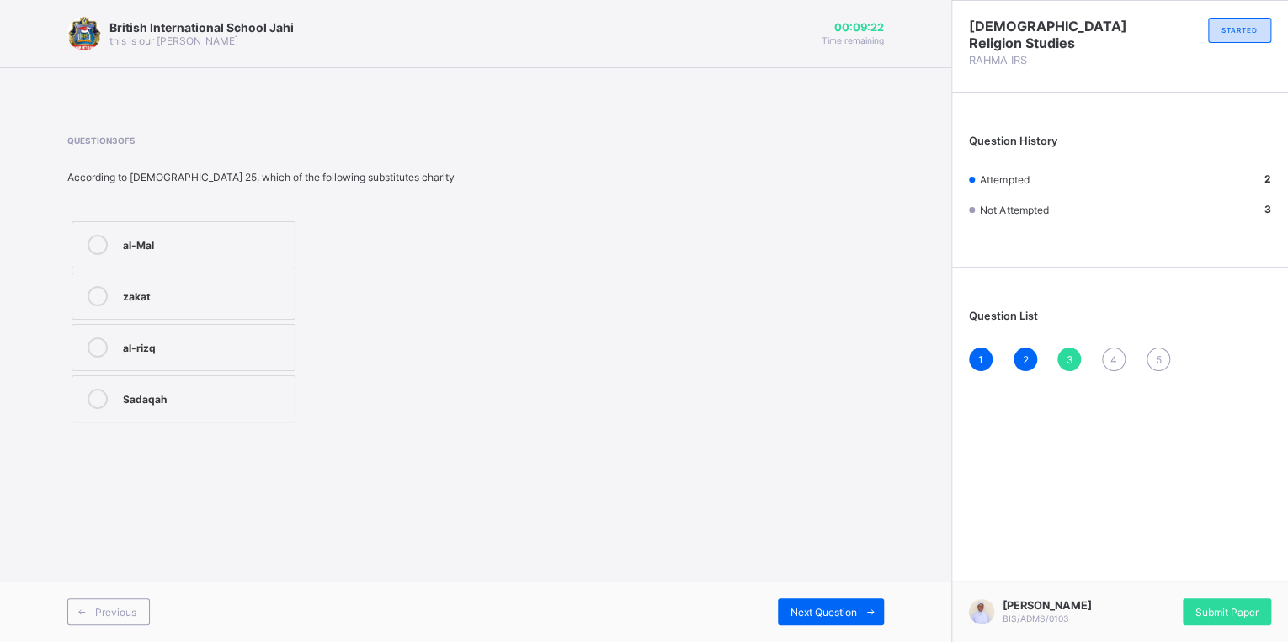
click at [293, 276] on label "zakat" at bounding box center [184, 296] width 224 height 47
click at [830, 613] on span "Next Question" at bounding box center [823, 612] width 66 height 13
click at [145, 411] on label "[DEMOGRAPHIC_DATA]" at bounding box center [184, 398] width 224 height 47
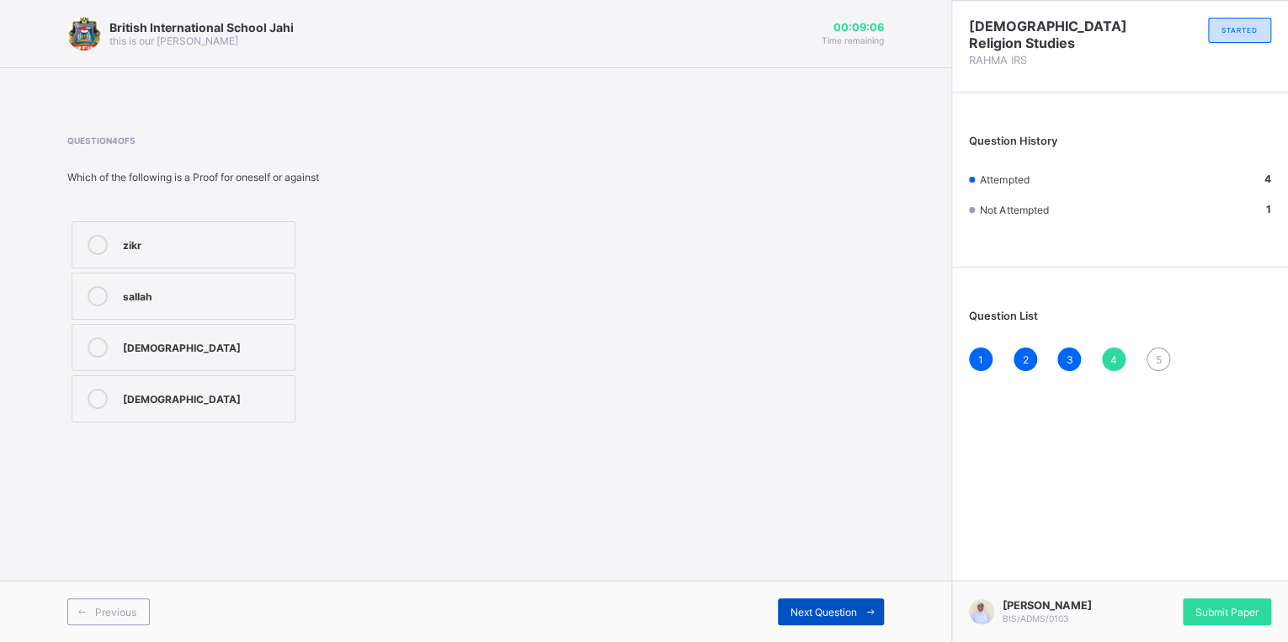
click at [820, 613] on span "Next Question" at bounding box center [823, 612] width 66 height 13
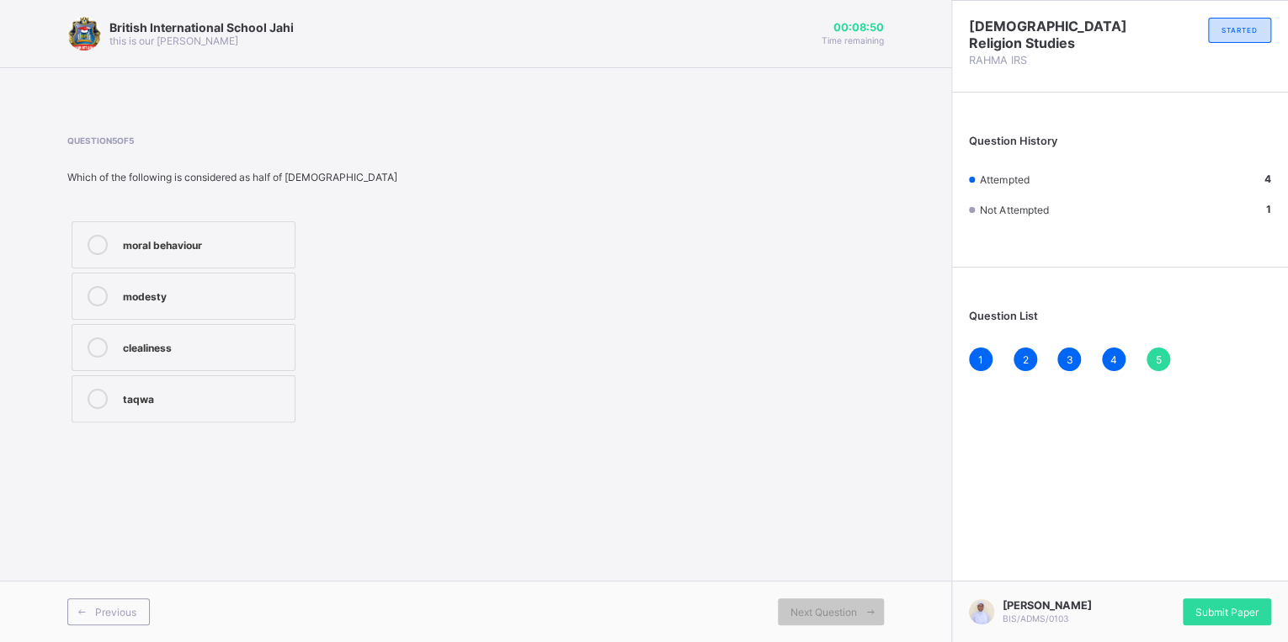
click at [151, 310] on label "modesty" at bounding box center [184, 296] width 224 height 47
click at [1237, 607] on span "Submit Paper" at bounding box center [1226, 612] width 63 height 13
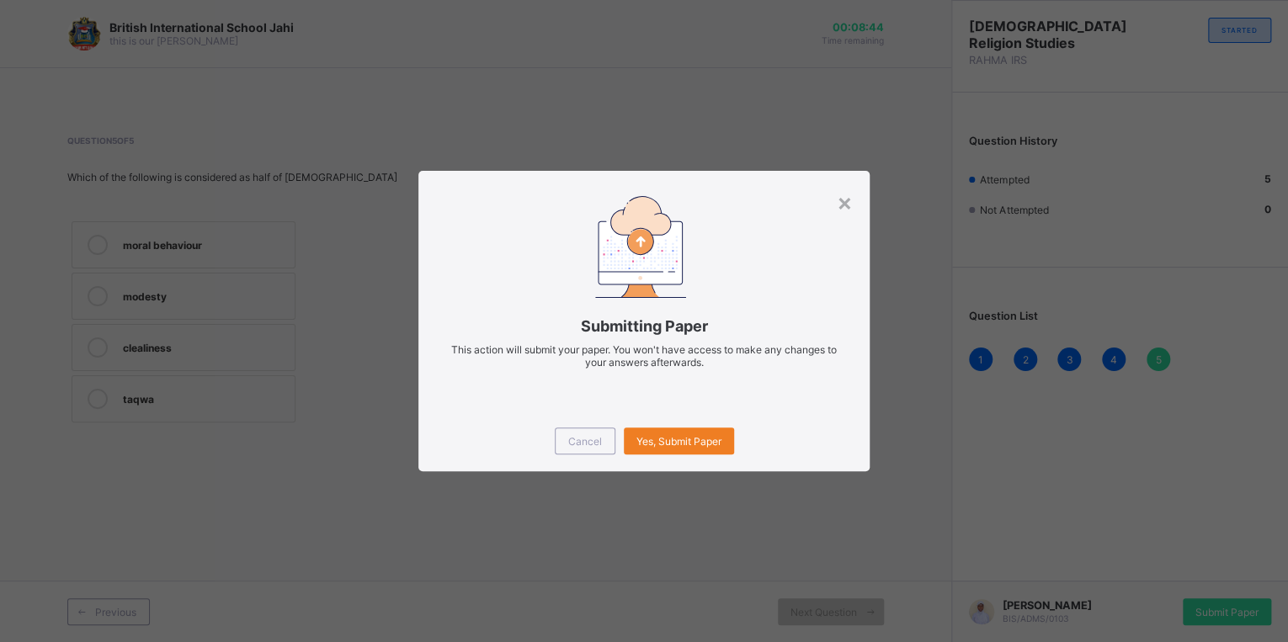
click at [714, 424] on div "Cancel Yes, Submit Paper" at bounding box center [643, 441] width 451 height 61
drag, startPoint x: 707, startPoint y: 446, endPoint x: 701, endPoint y: 433, distance: 13.9
click at [704, 441] on span "Yes, Submit Paper" at bounding box center [678, 441] width 85 height 13
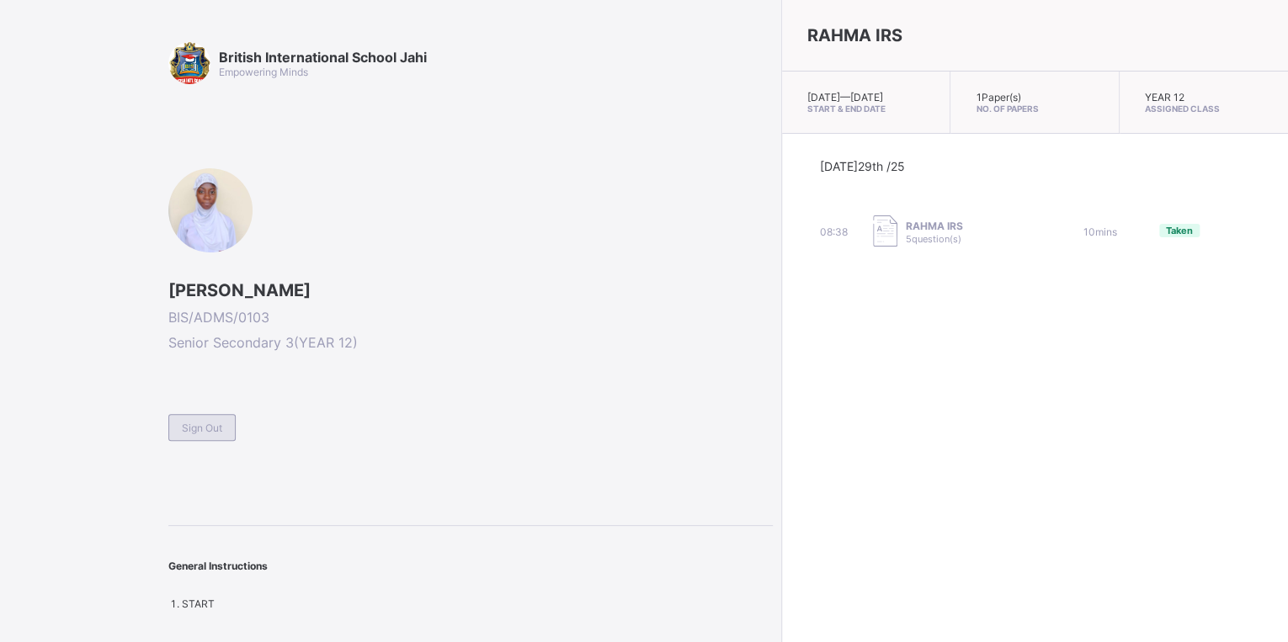
click at [195, 433] on div "Sign Out" at bounding box center [201, 427] width 67 height 27
